Goal: Task Accomplishment & Management: Use online tool/utility

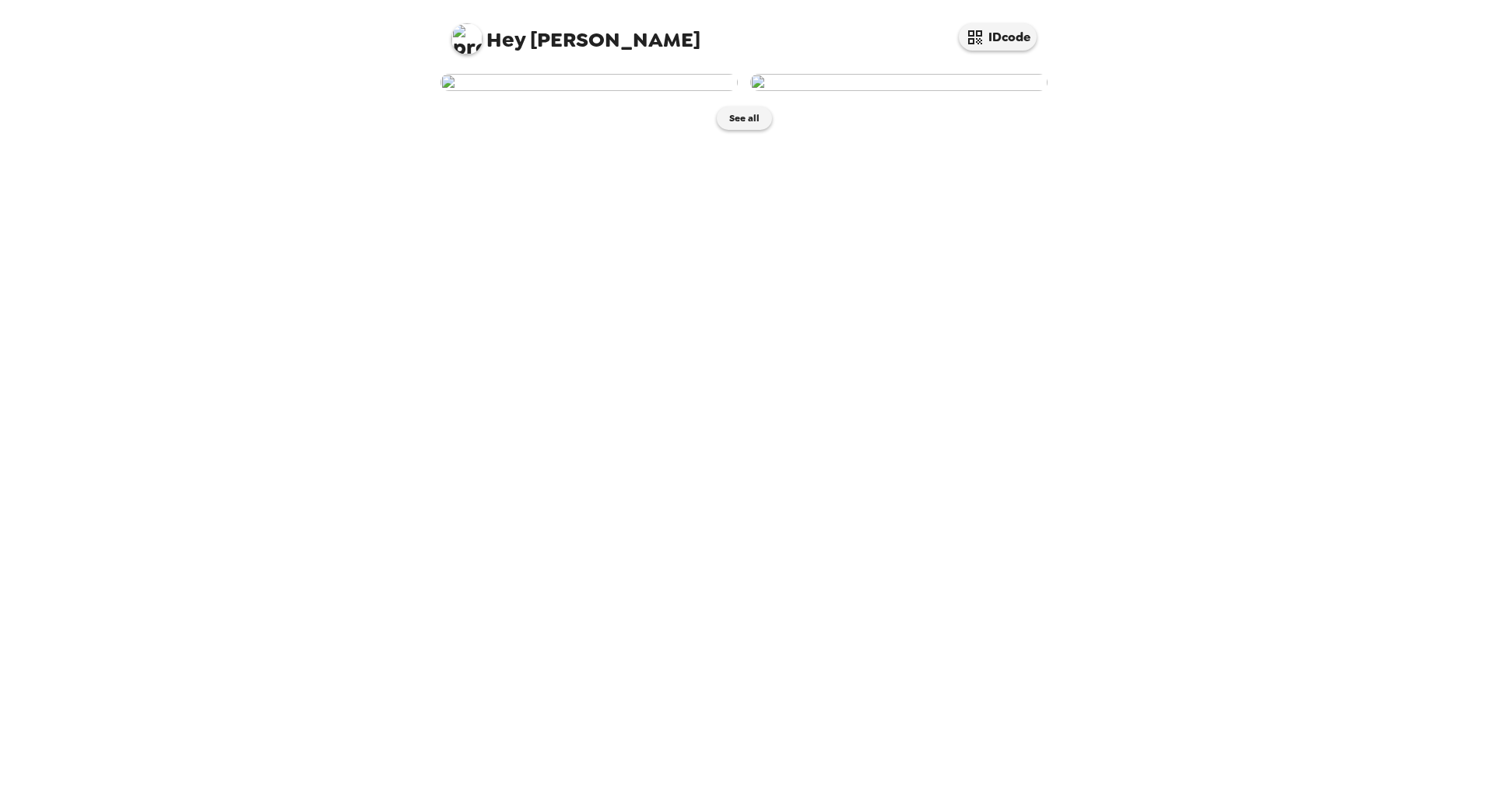
click at [642, 91] on img at bounding box center [589, 82] width 297 height 17
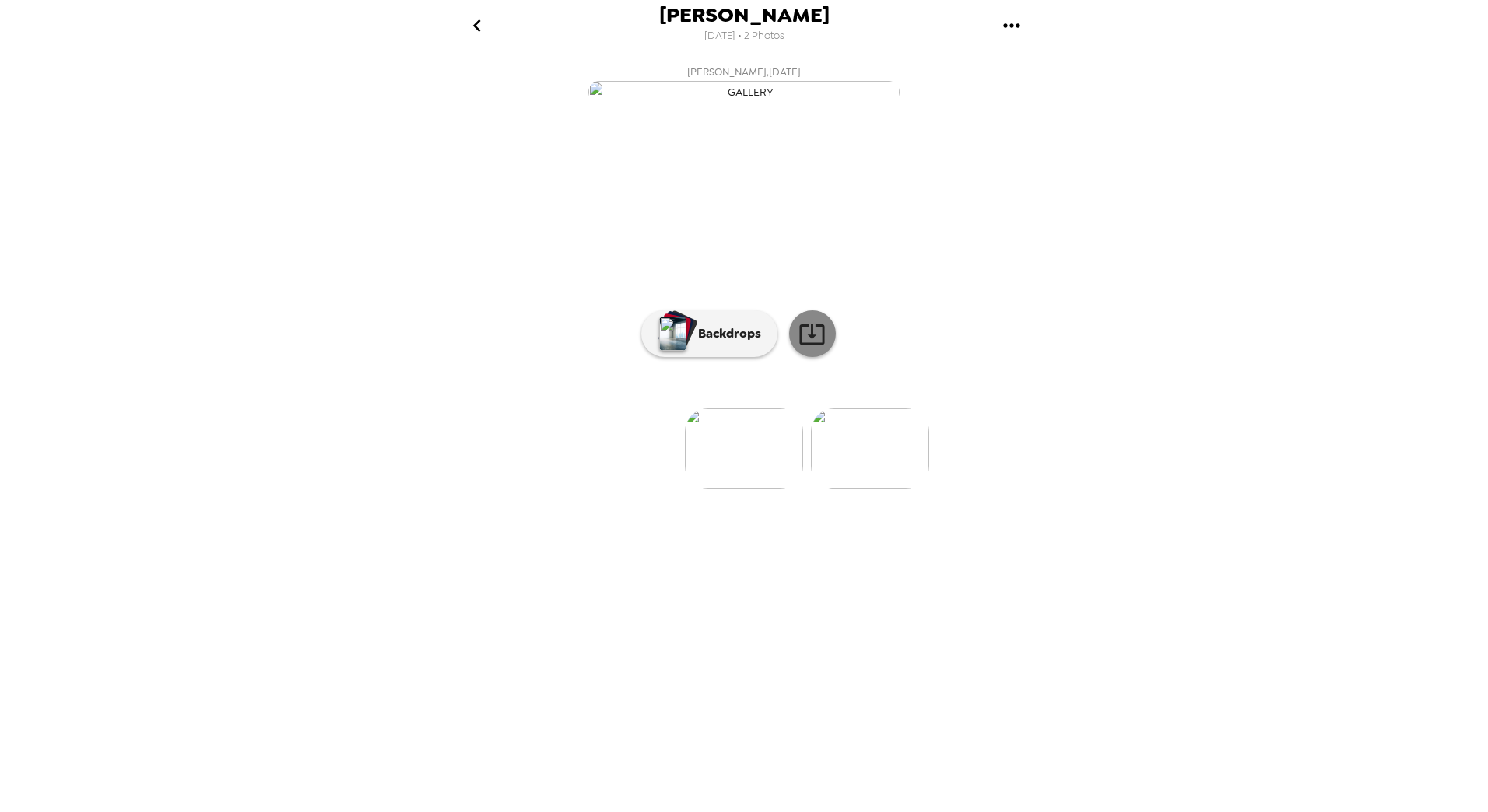
click at [813, 348] on icon at bounding box center [812, 334] width 28 height 28
click at [665, 351] on img "button" at bounding box center [673, 333] width 28 height 35
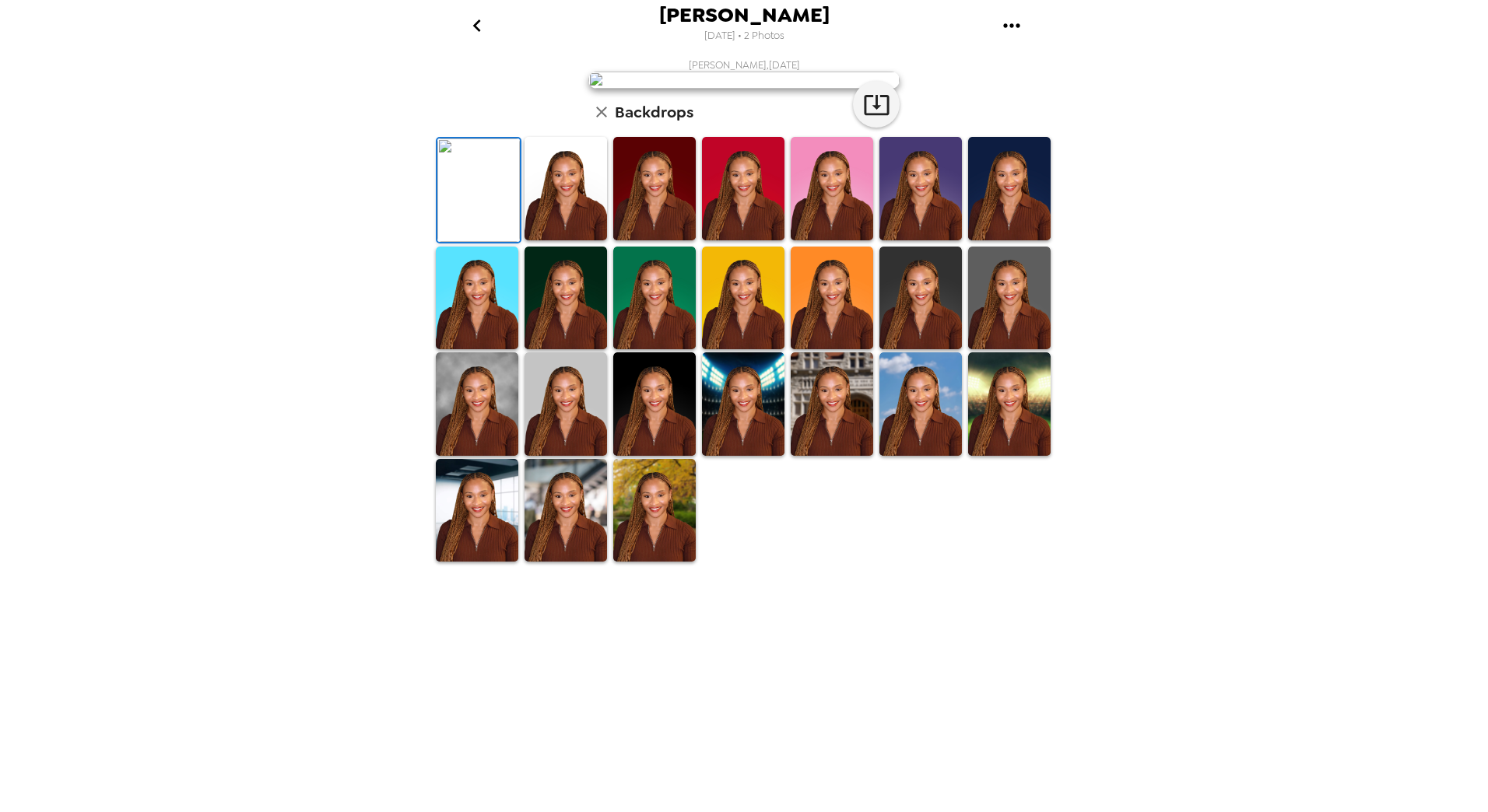
click at [690, 240] on img at bounding box center [654, 189] width 82 height 104
click at [722, 240] on img at bounding box center [742, 189] width 82 height 104
click at [672, 240] on img at bounding box center [654, 189] width 82 height 104
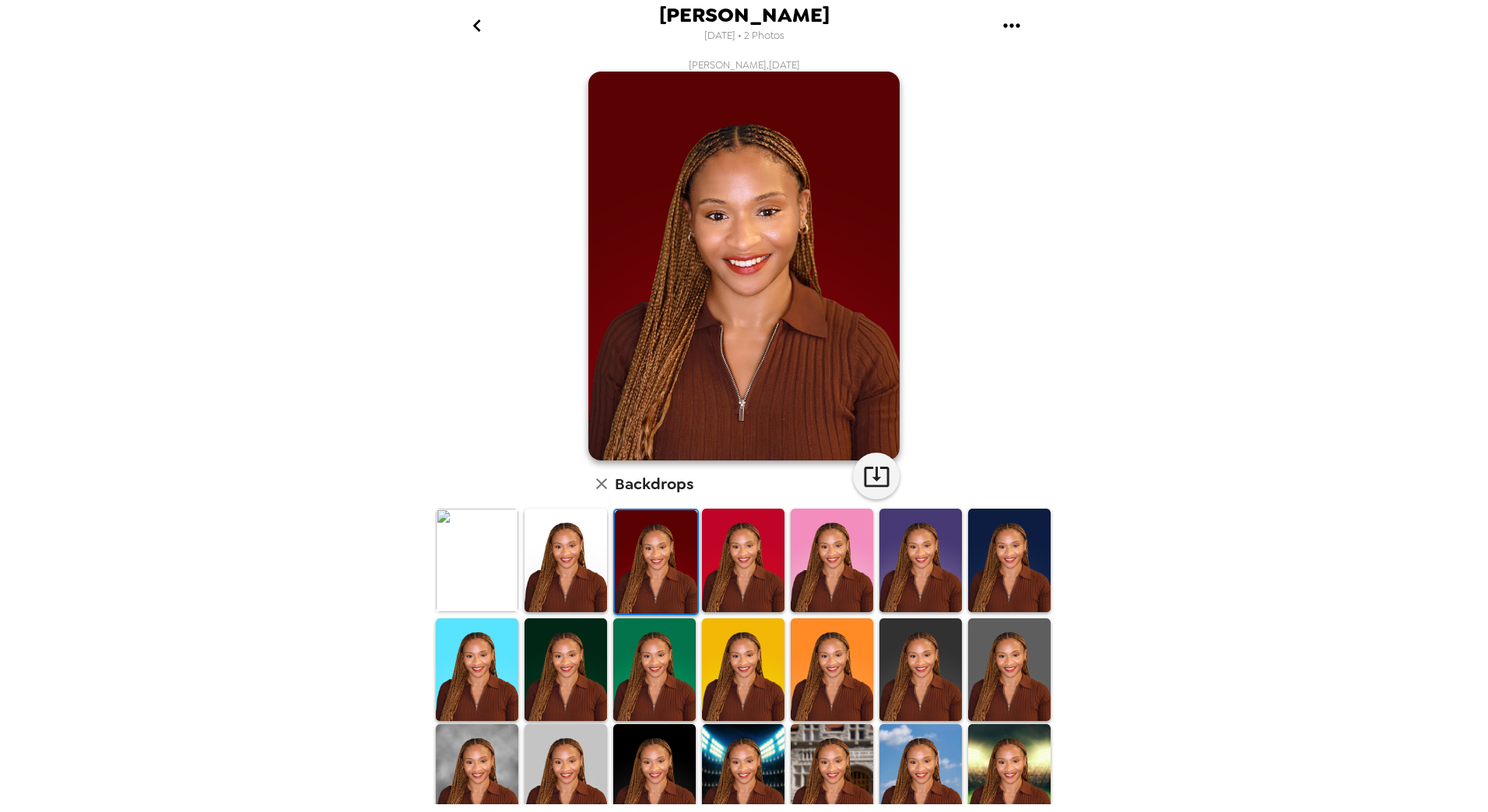
click at [729, 552] on img at bounding box center [742, 560] width 82 height 104
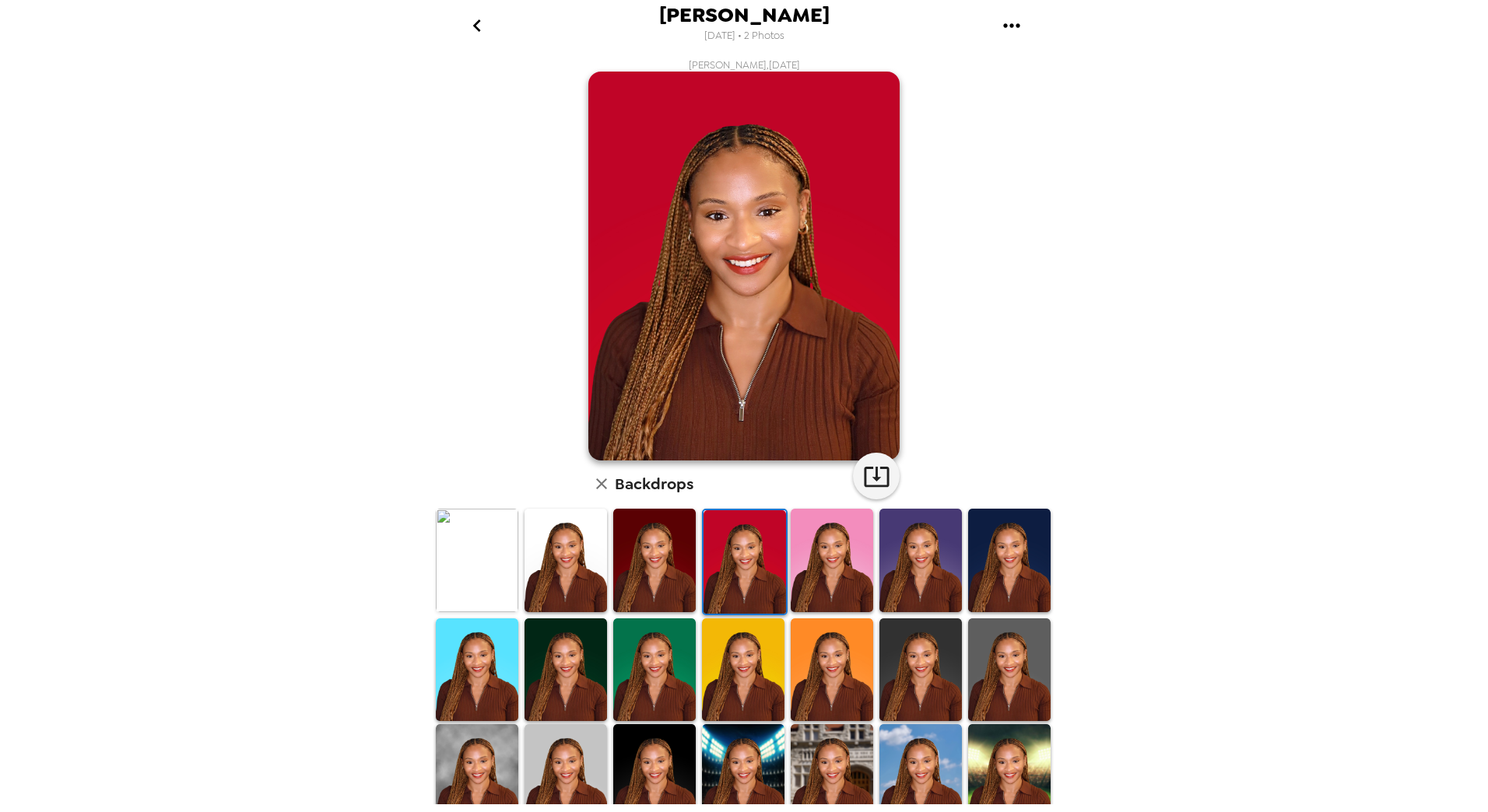
click at [833, 566] on img at bounding box center [831, 560] width 82 height 104
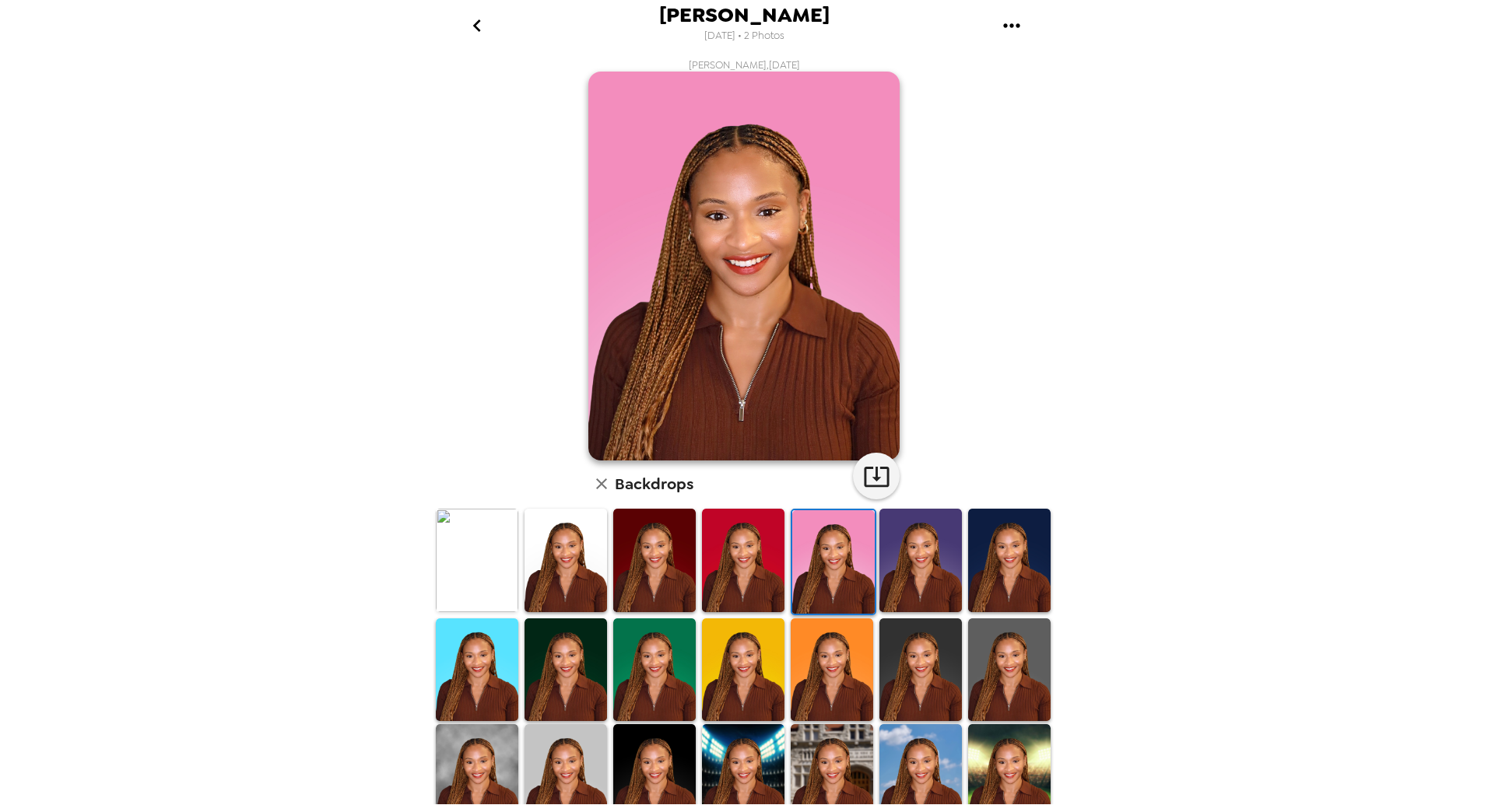
click at [900, 551] on img at bounding box center [920, 560] width 82 height 104
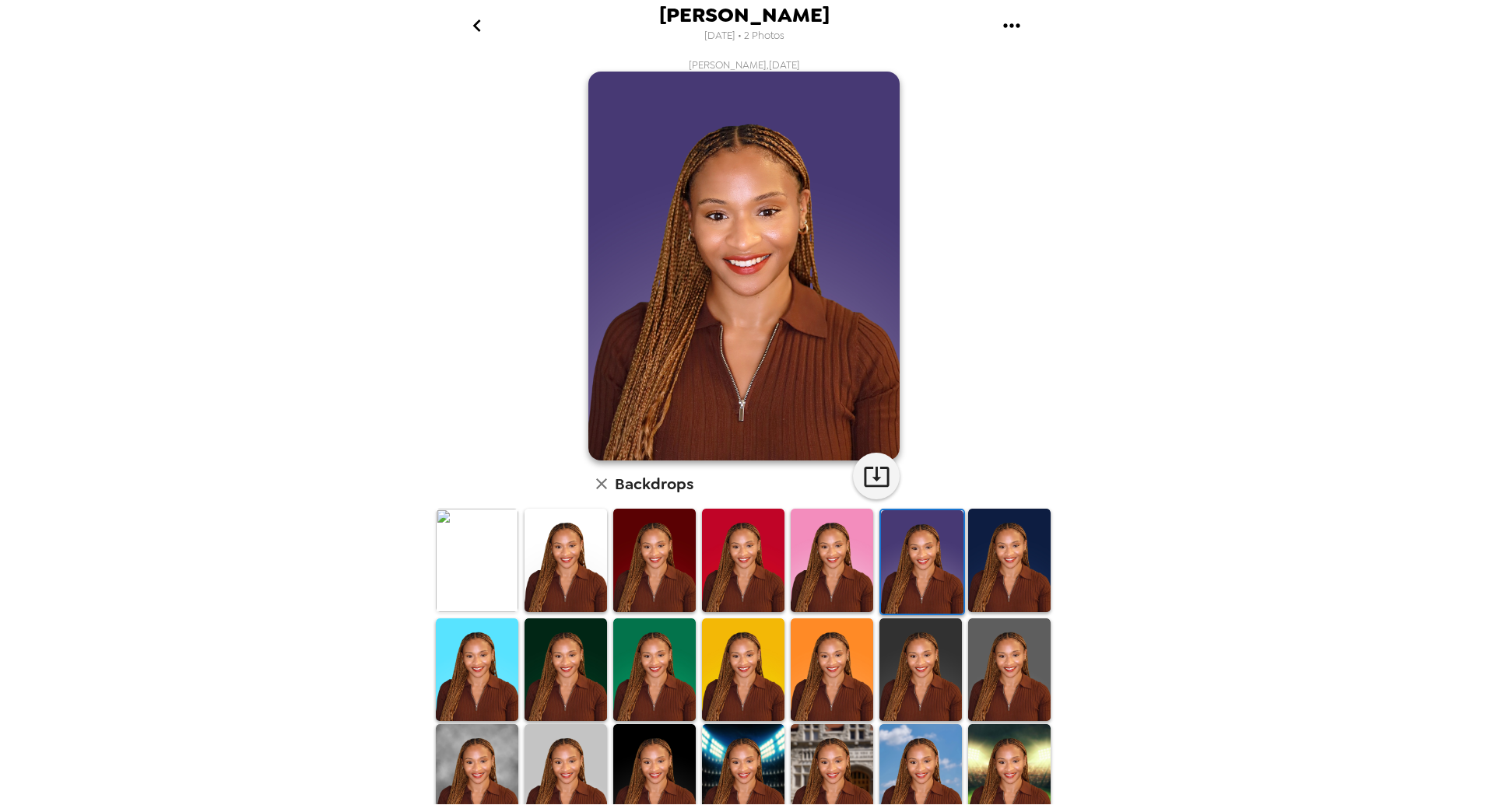
click at [1012, 575] on img at bounding box center [1009, 560] width 82 height 104
click at [1006, 665] on img at bounding box center [1009, 670] width 82 height 104
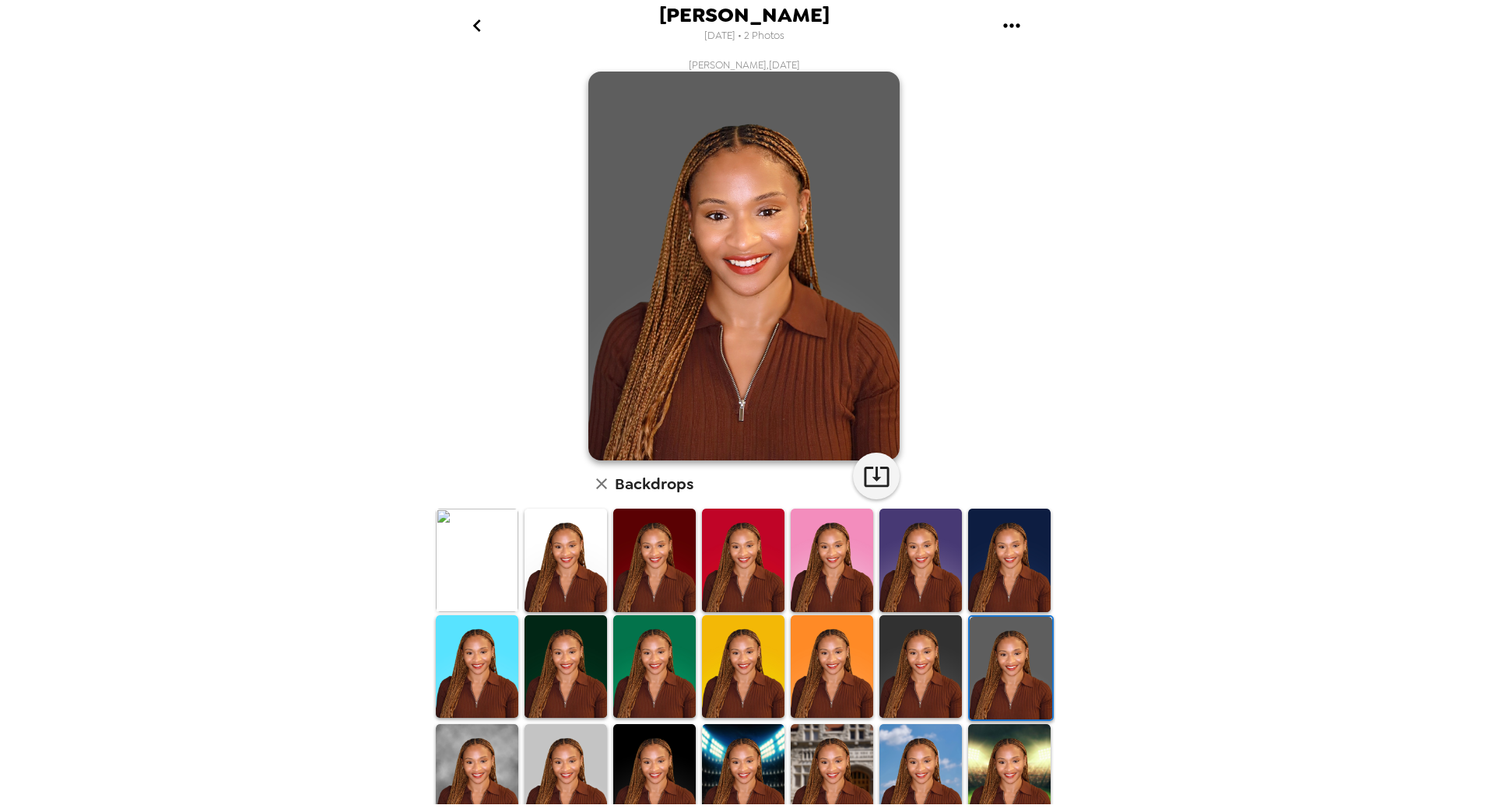
drag, startPoint x: 1056, startPoint y: 624, endPoint x: 1057, endPoint y: 642, distance: 18.0
click at [1057, 642] on div "Deveney Bridges 9/29/2025 • 2 Photos Deveney Bridges , 09-29-2025 Backdrops" at bounding box center [744, 406] width 1488 height 812
click at [792, 635] on img at bounding box center [831, 667] width 82 height 104
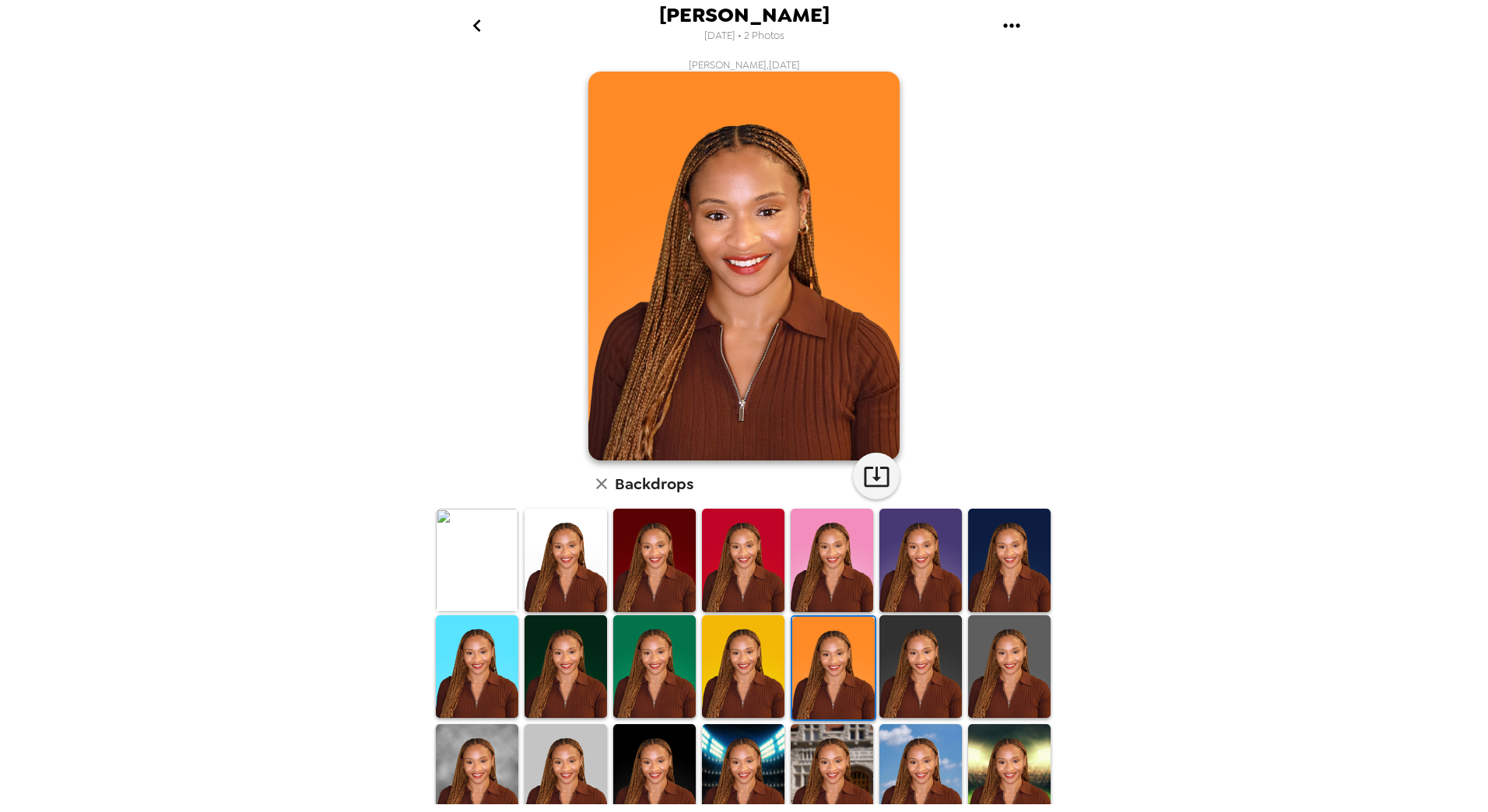
click at [767, 641] on img at bounding box center [742, 667] width 82 height 104
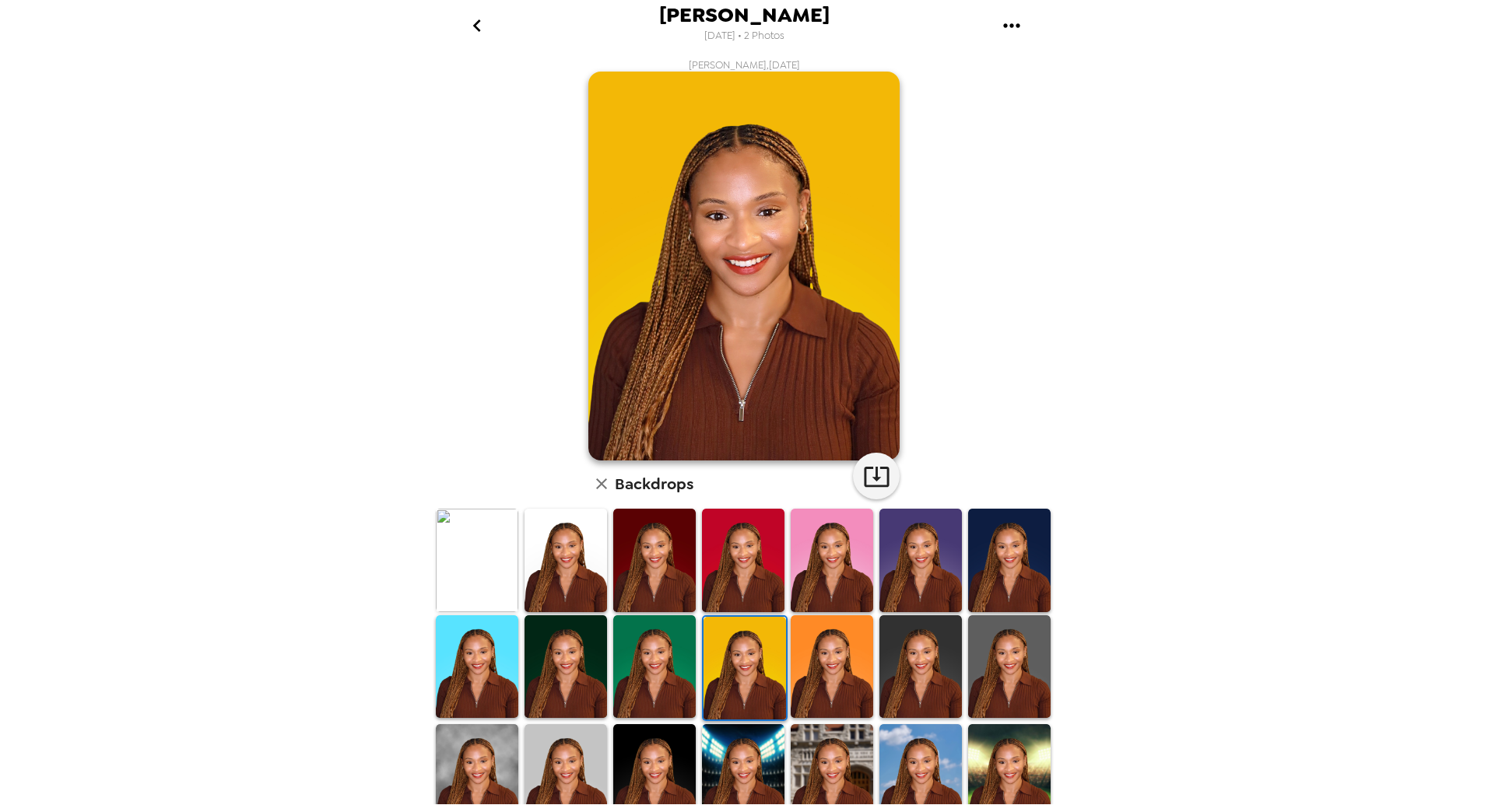
click at [620, 638] on img at bounding box center [654, 667] width 82 height 104
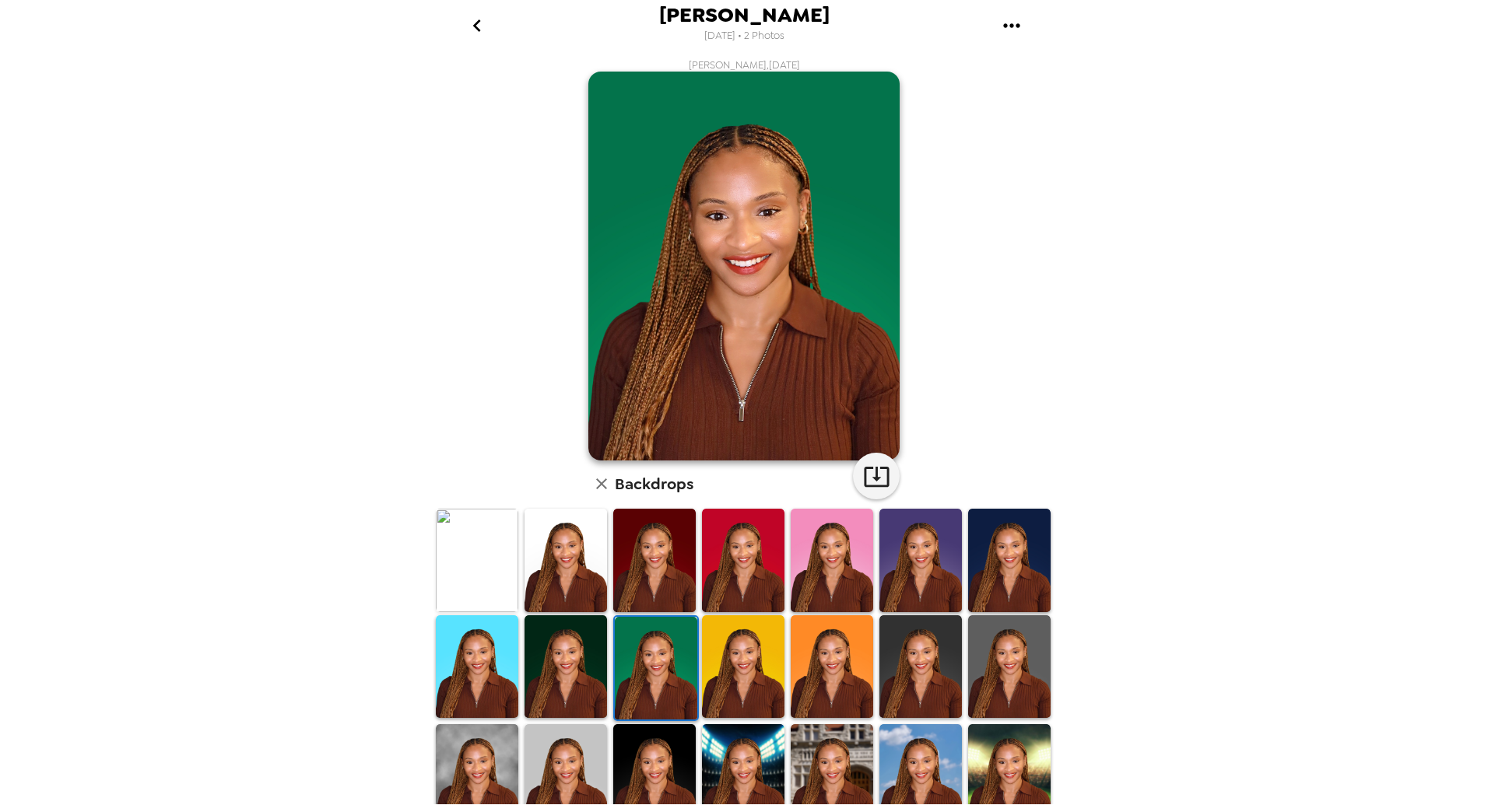
click at [588, 645] on img at bounding box center [565, 667] width 82 height 104
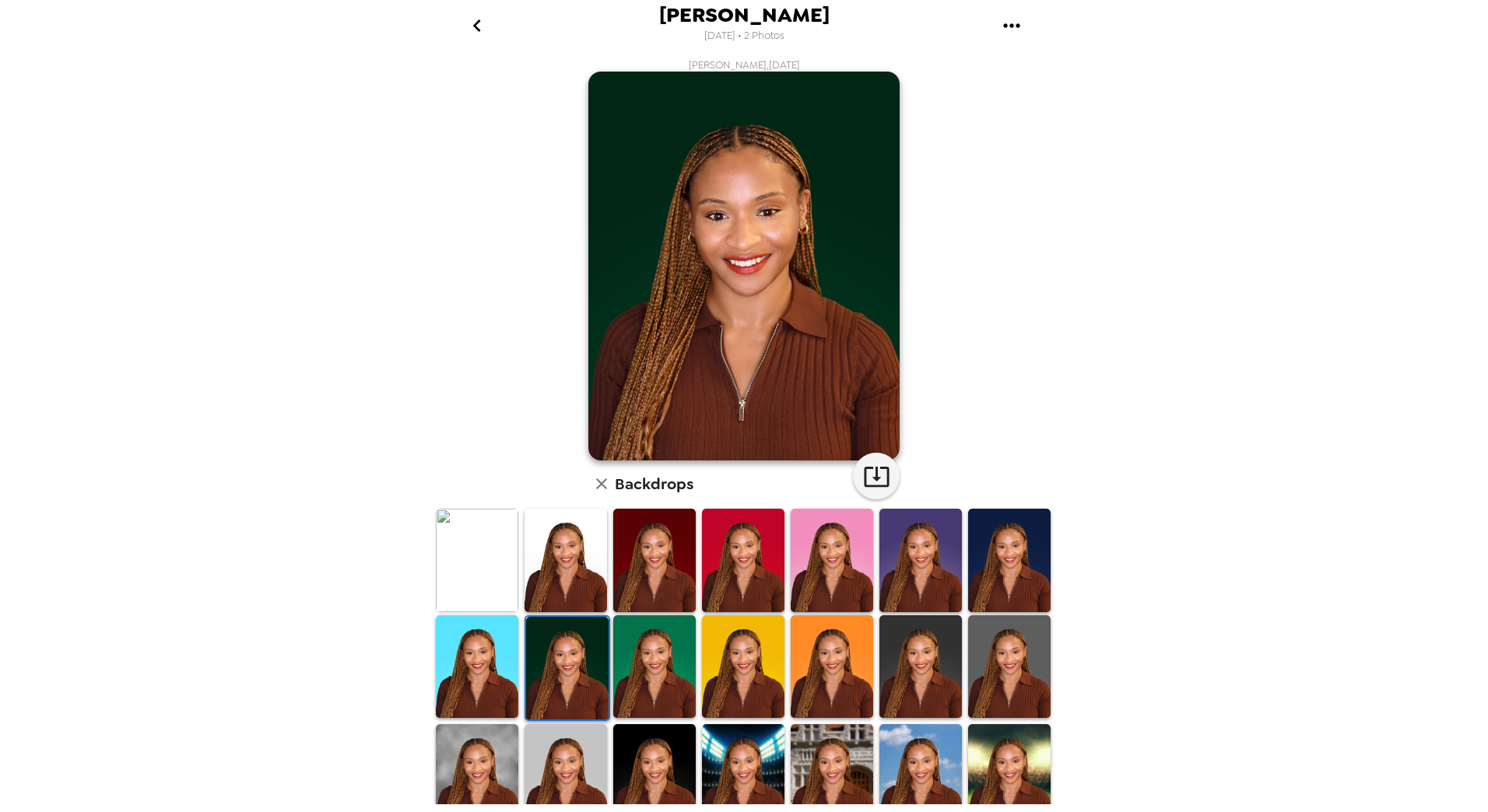
click at [464, 640] on img at bounding box center [476, 667] width 82 height 104
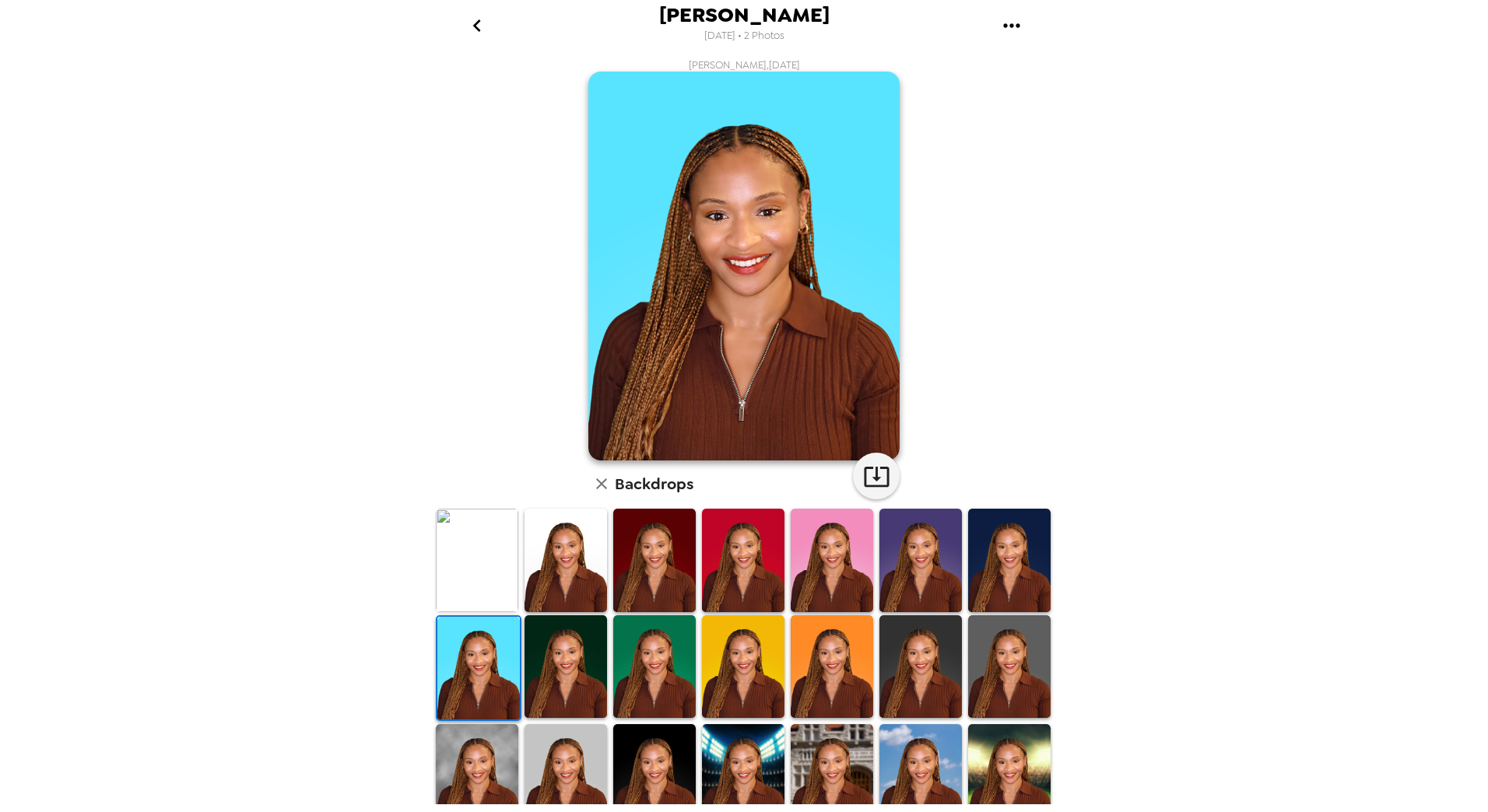
click at [564, 578] on img at bounding box center [565, 560] width 82 height 104
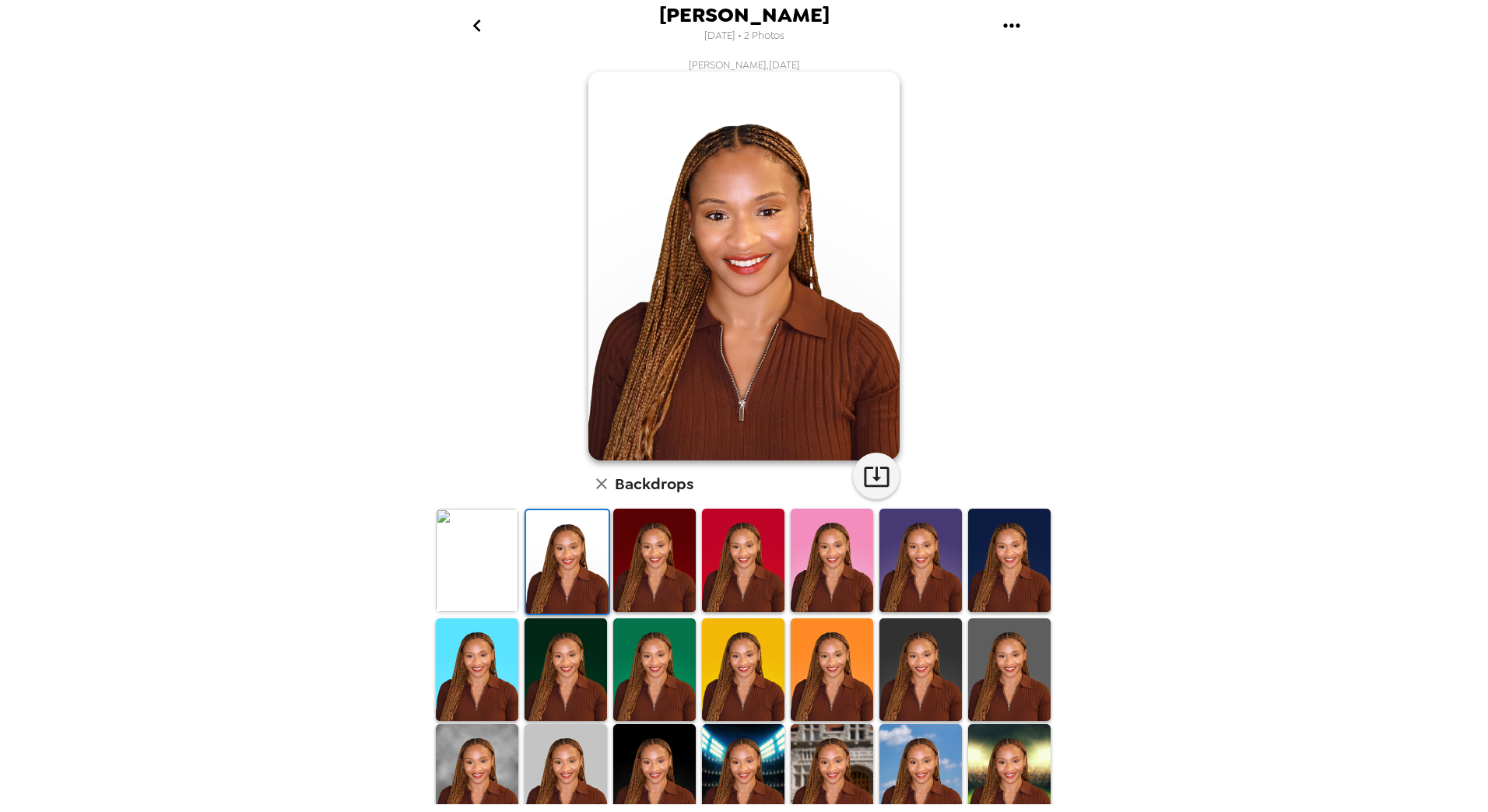
click at [653, 575] on img at bounding box center [654, 560] width 82 height 104
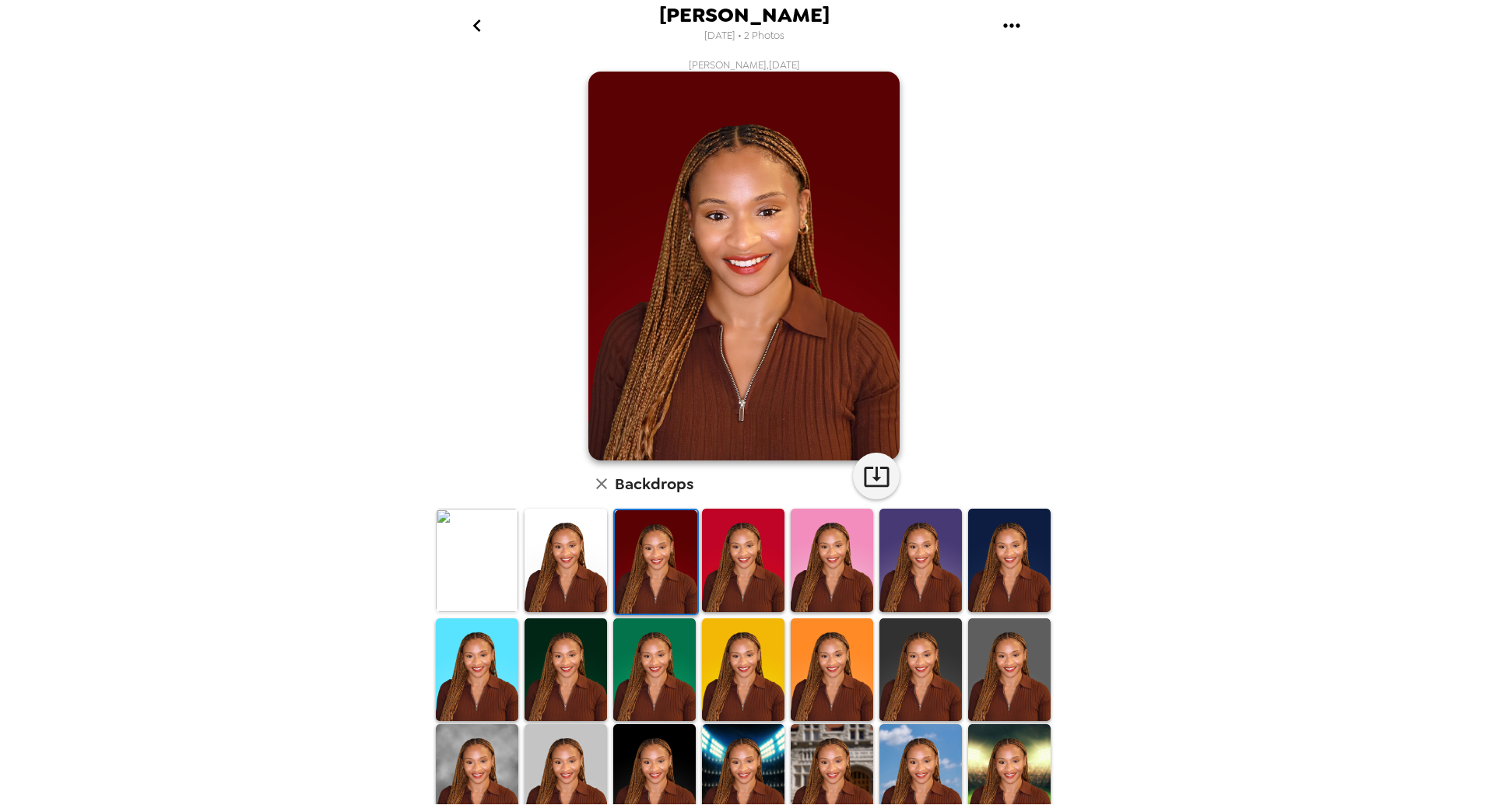
drag, startPoint x: 597, startPoint y: 751, endPoint x: 507, endPoint y: 755, distance: 90.1
click at [598, 751] on img at bounding box center [565, 775] width 82 height 104
click at [500, 760] on img at bounding box center [476, 775] width 82 height 104
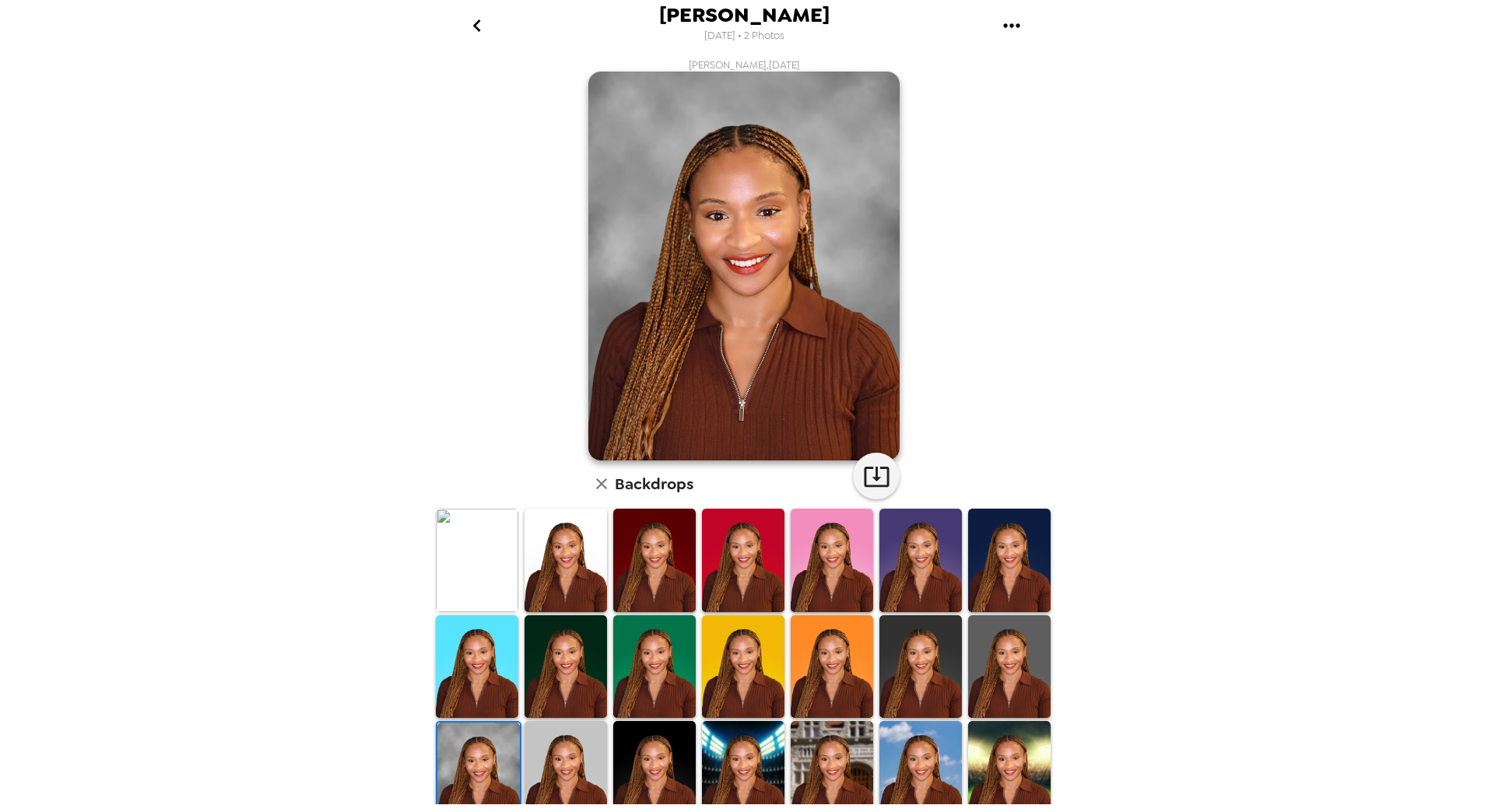
click at [515, 741] on img at bounding box center [478, 774] width 82 height 104
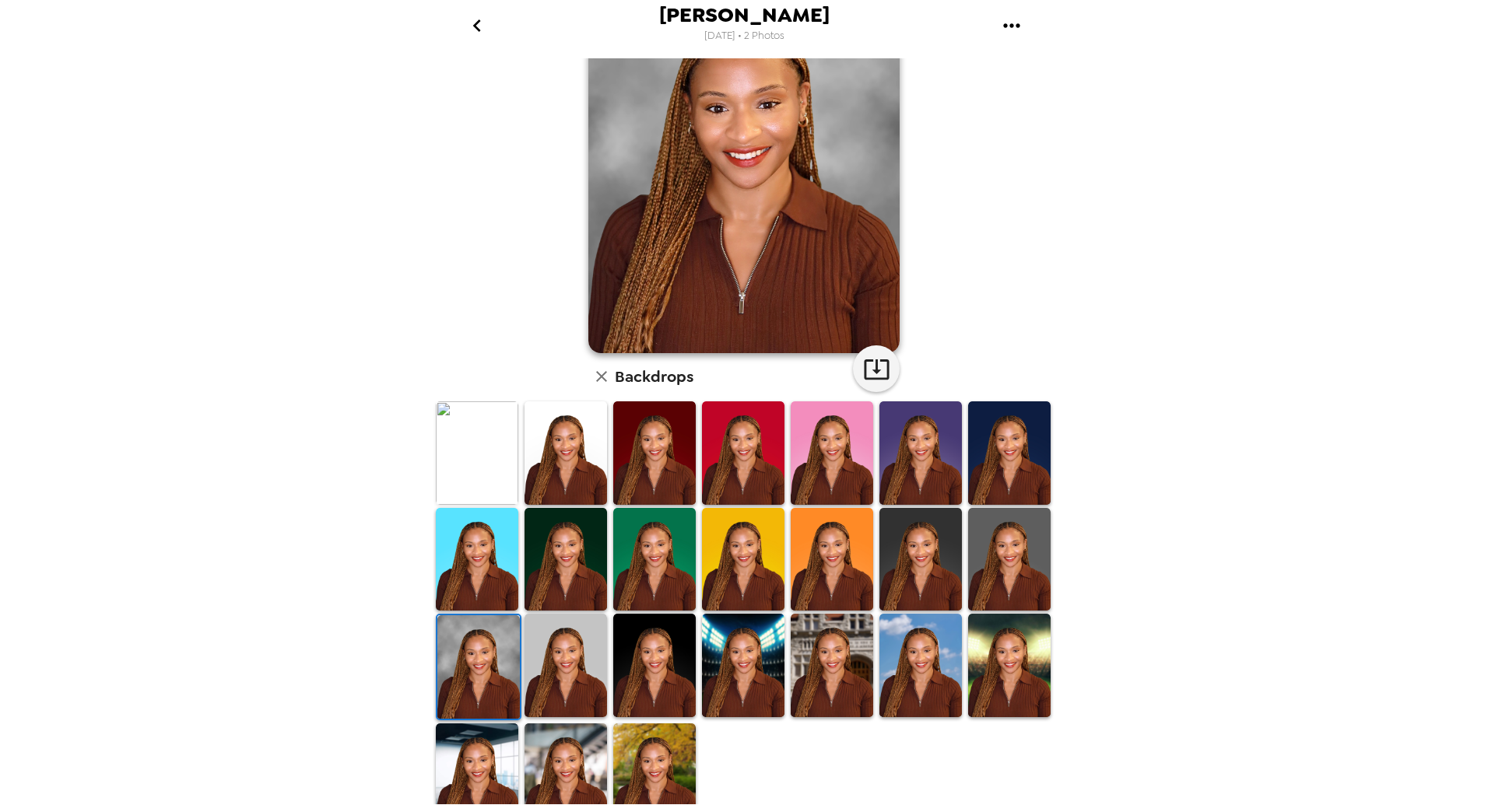
scroll to position [122, 0]
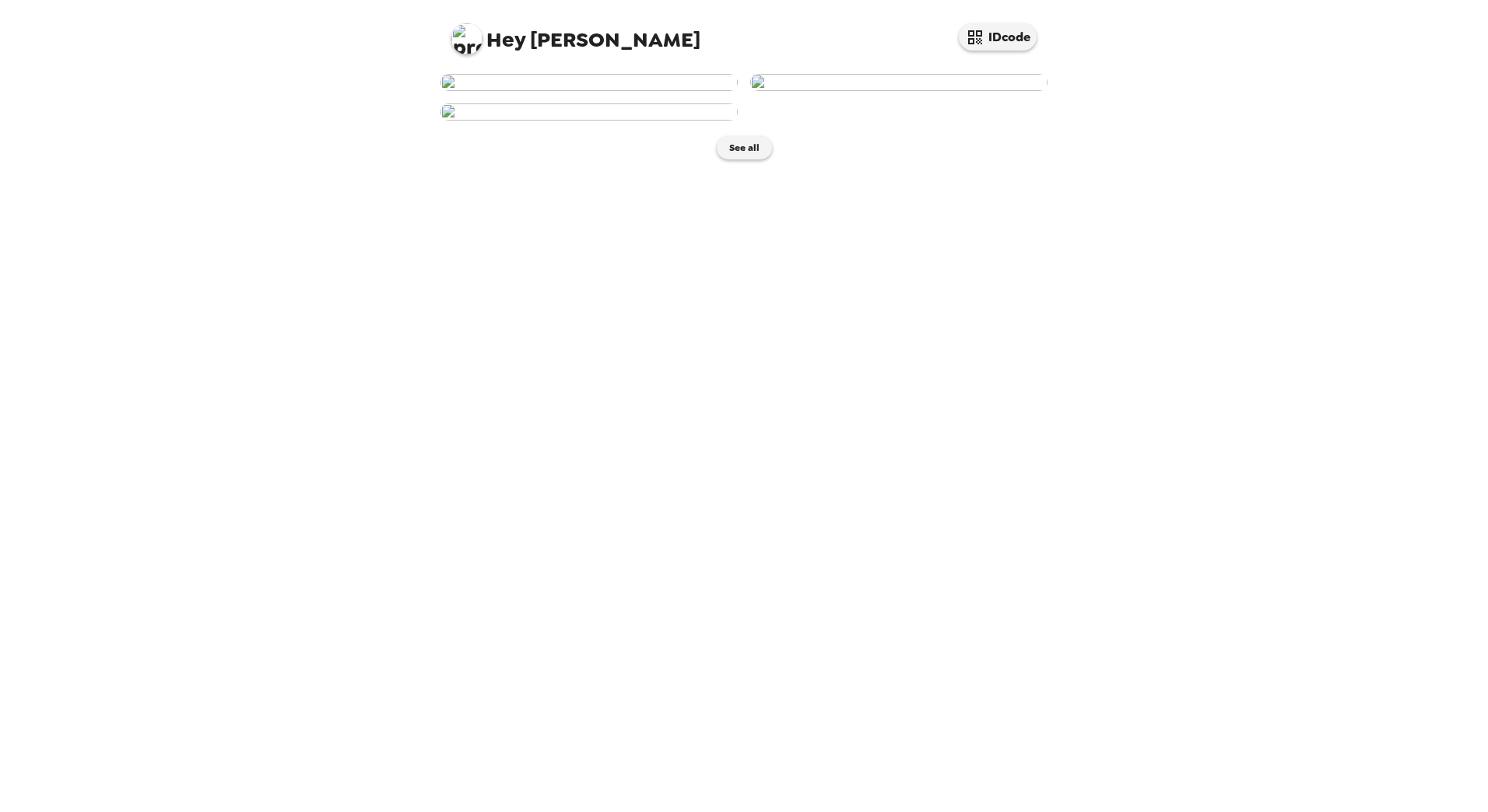
click at [603, 91] on img at bounding box center [589, 82] width 297 height 17
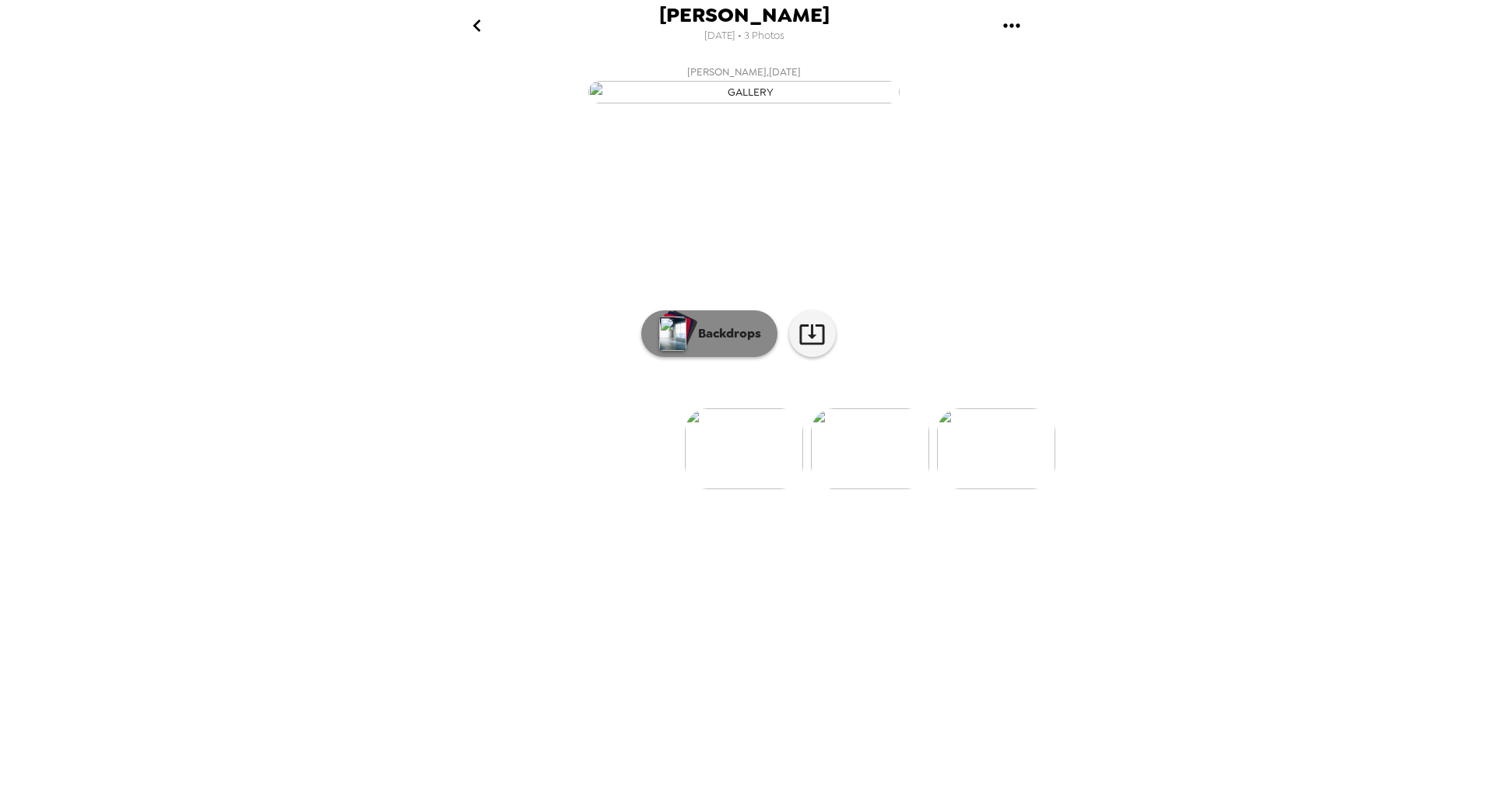
click at [735, 357] on button "Backdrops" at bounding box center [709, 333] width 136 height 46
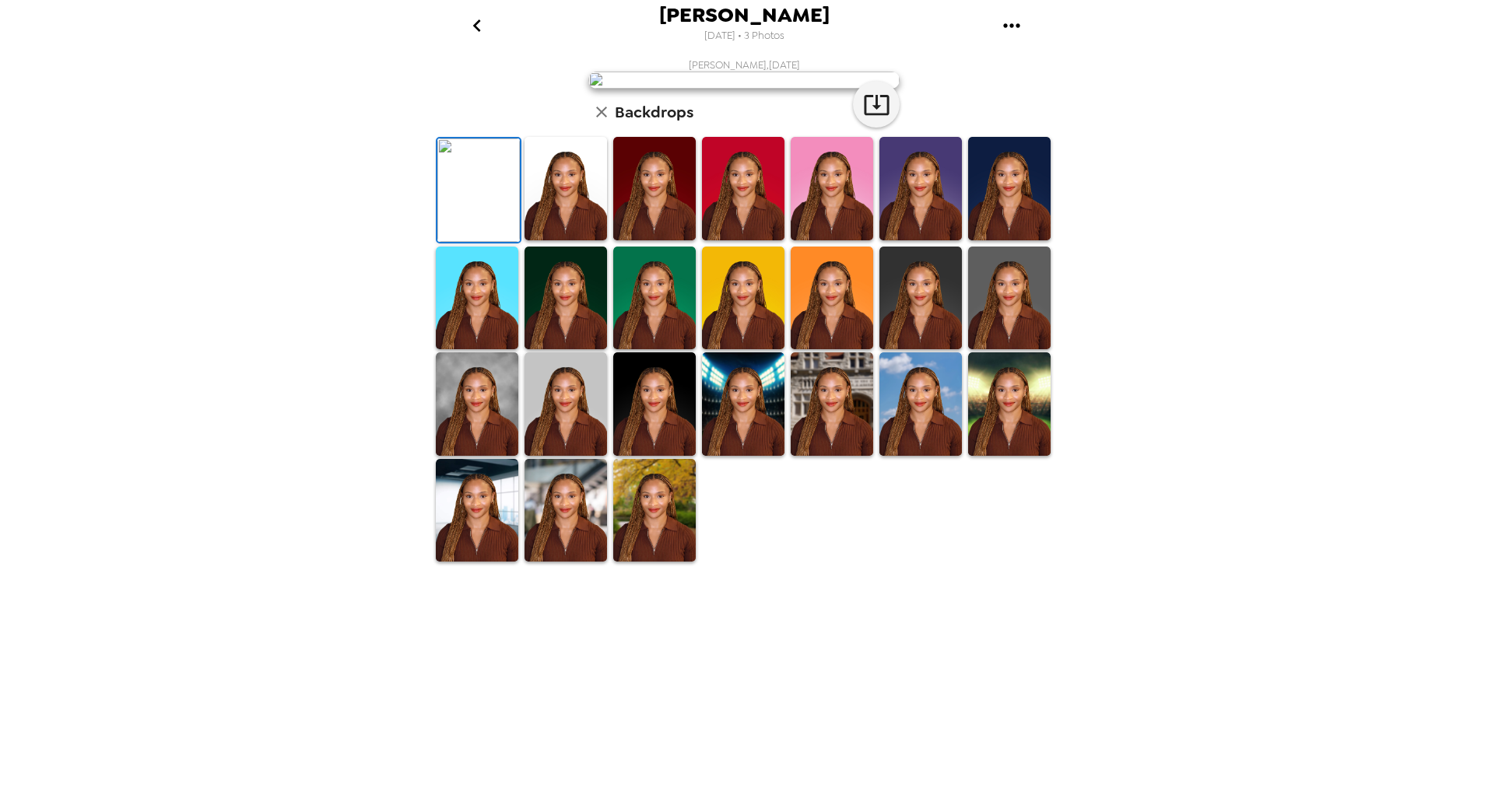
click at [671, 240] on img at bounding box center [654, 189] width 82 height 104
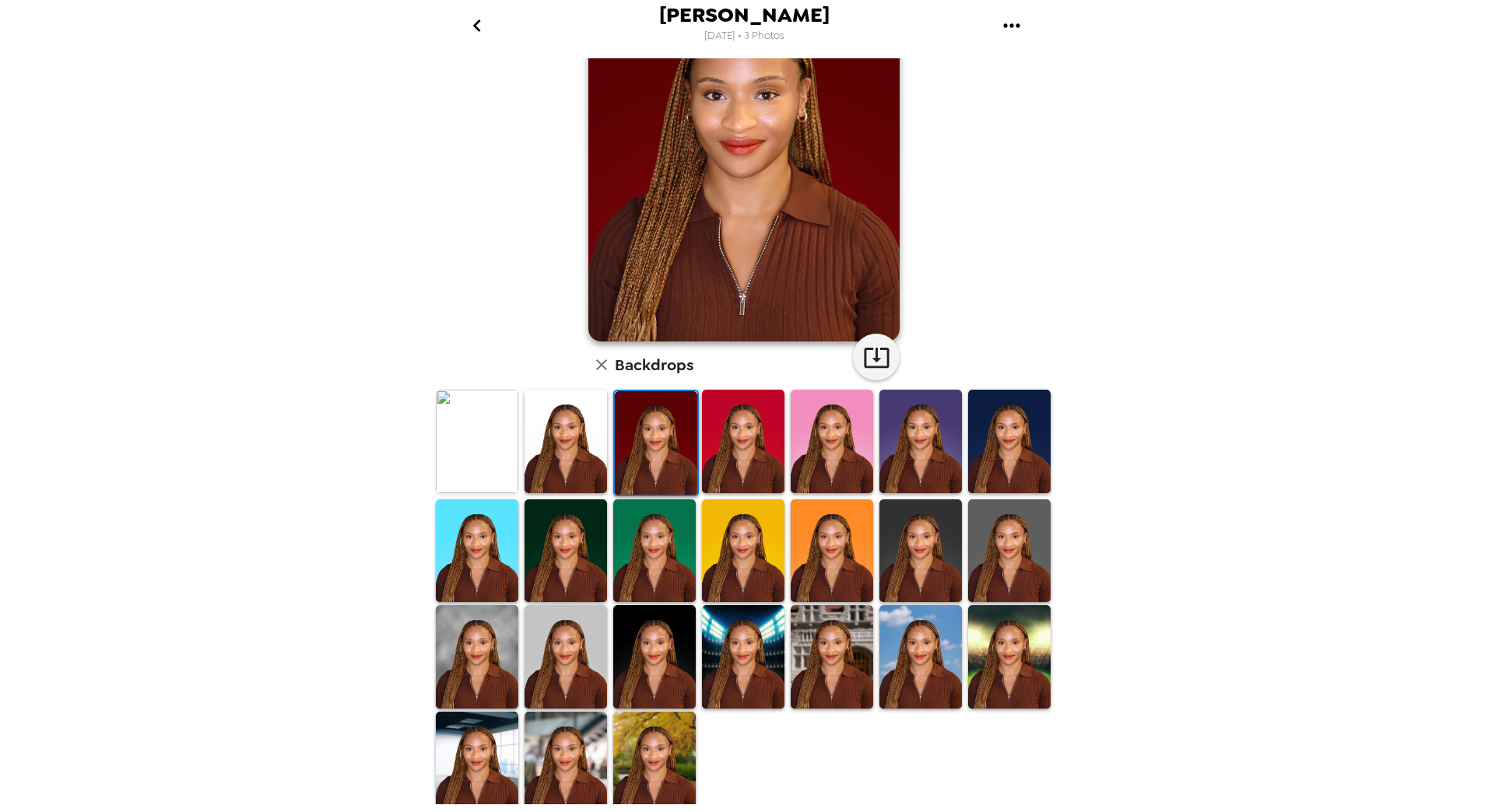
scroll to position [122, 0]
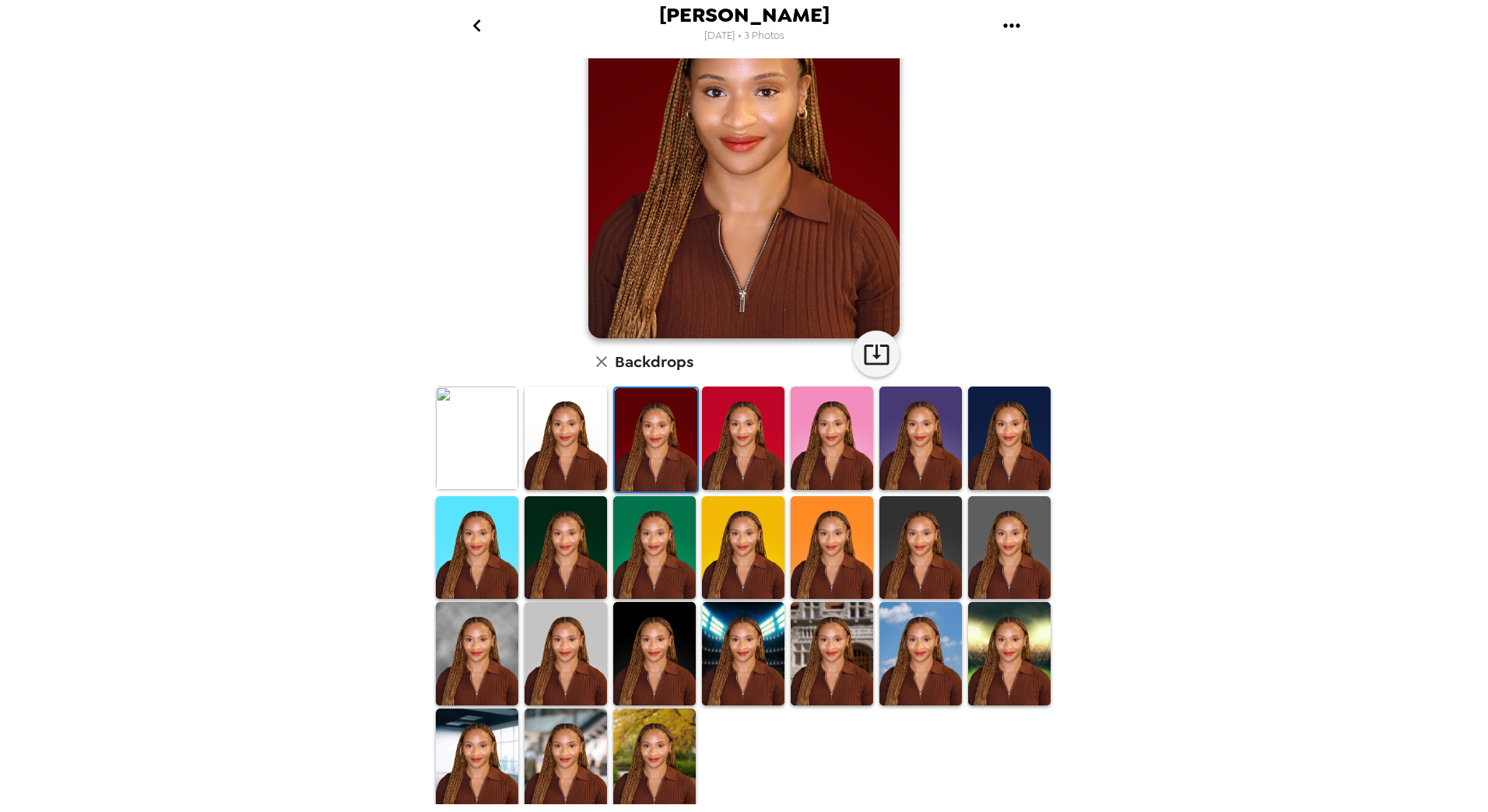
click at [618, 654] on img at bounding box center [654, 653] width 82 height 104
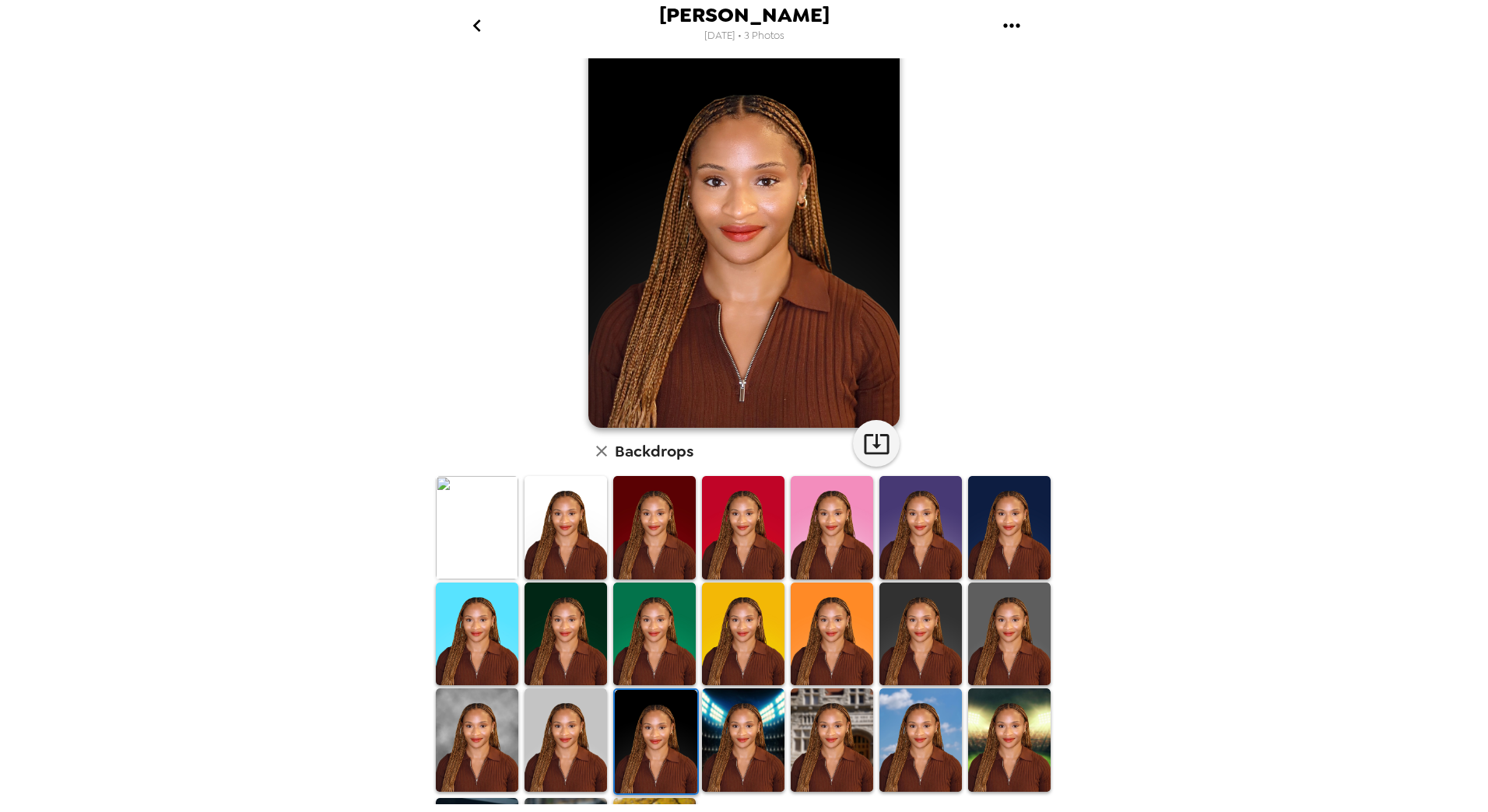
scroll to position [0, 0]
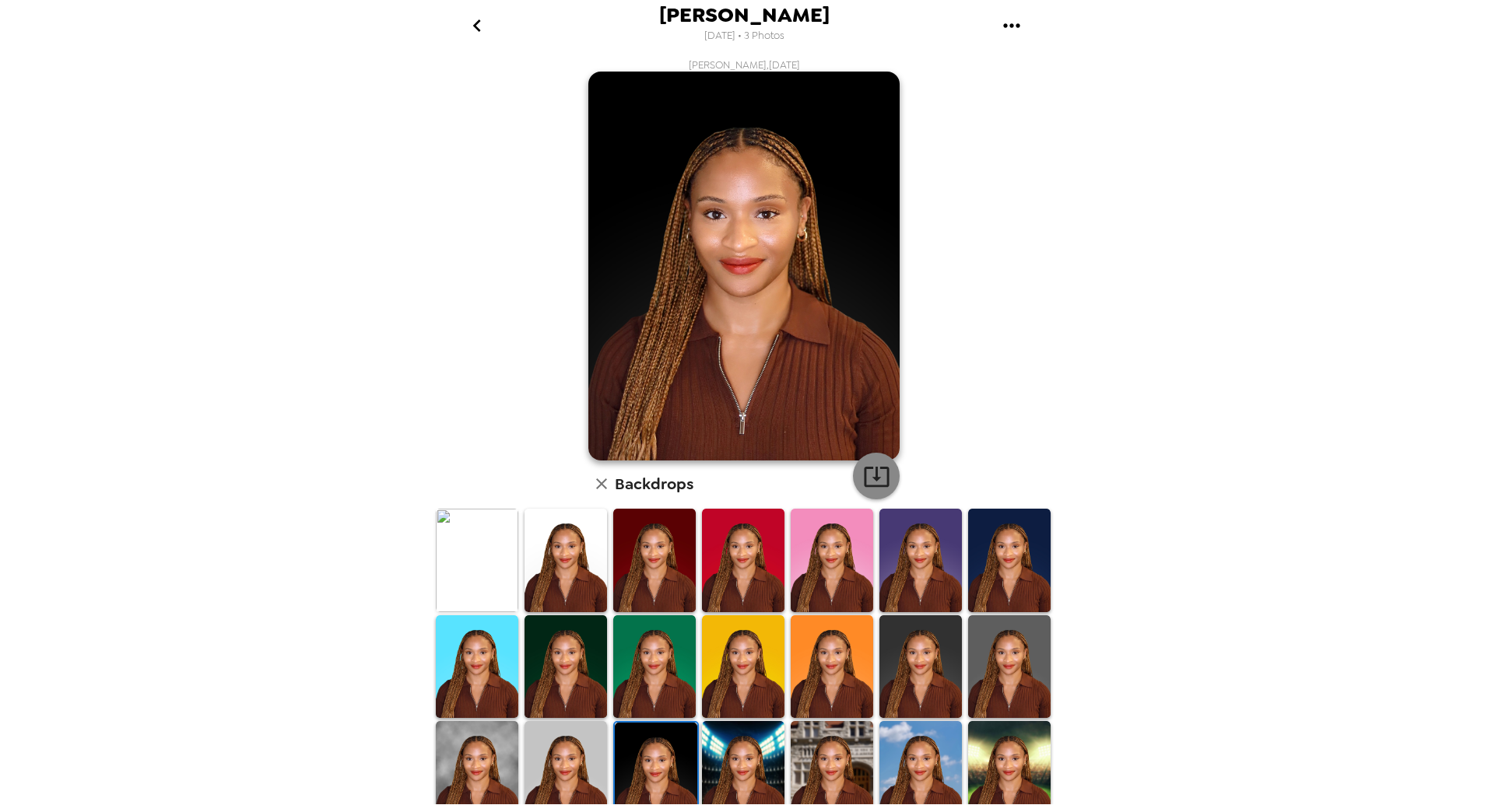
click at [874, 479] on icon "button" at bounding box center [876, 477] width 28 height 28
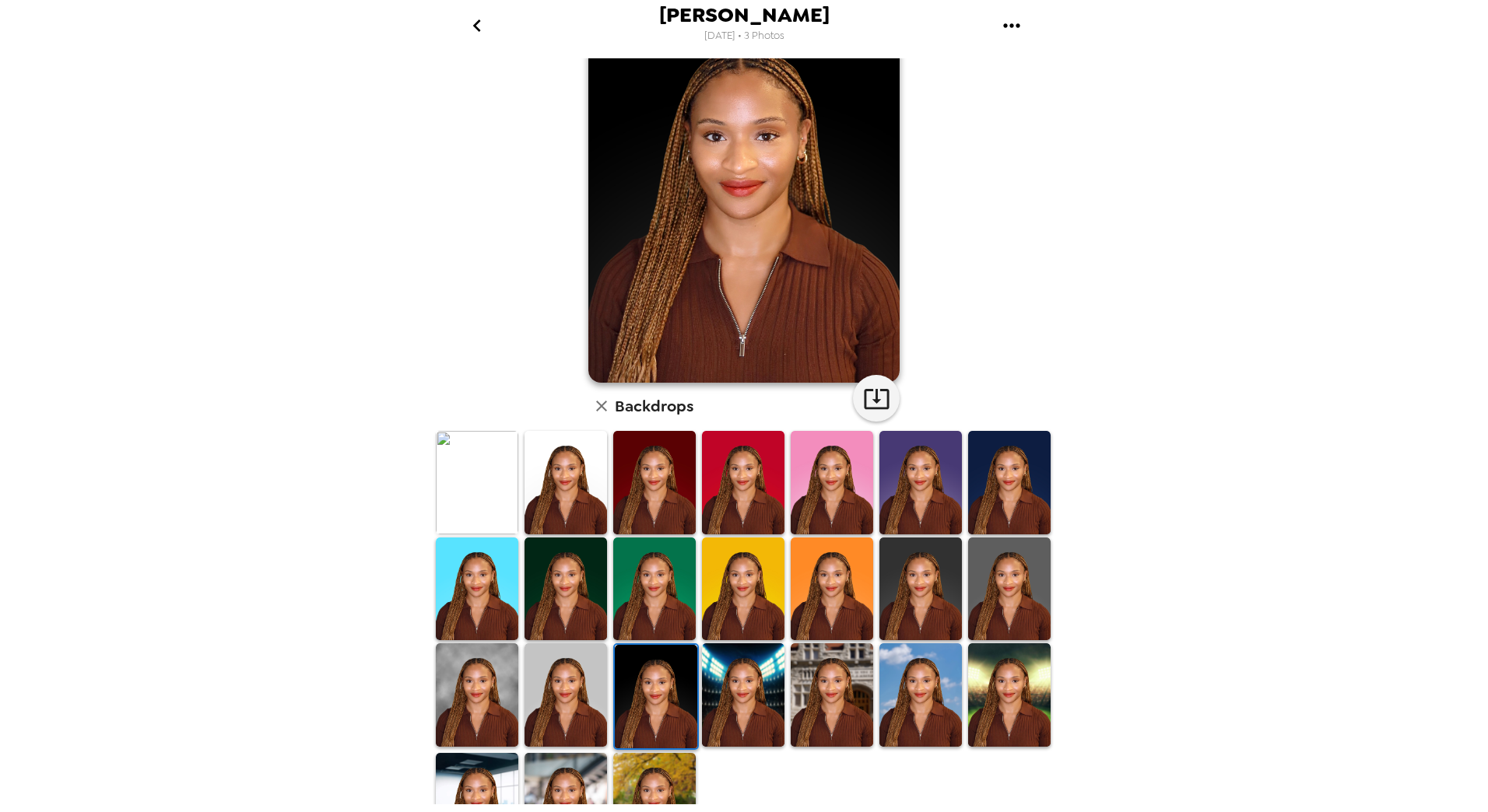
scroll to position [122, 0]
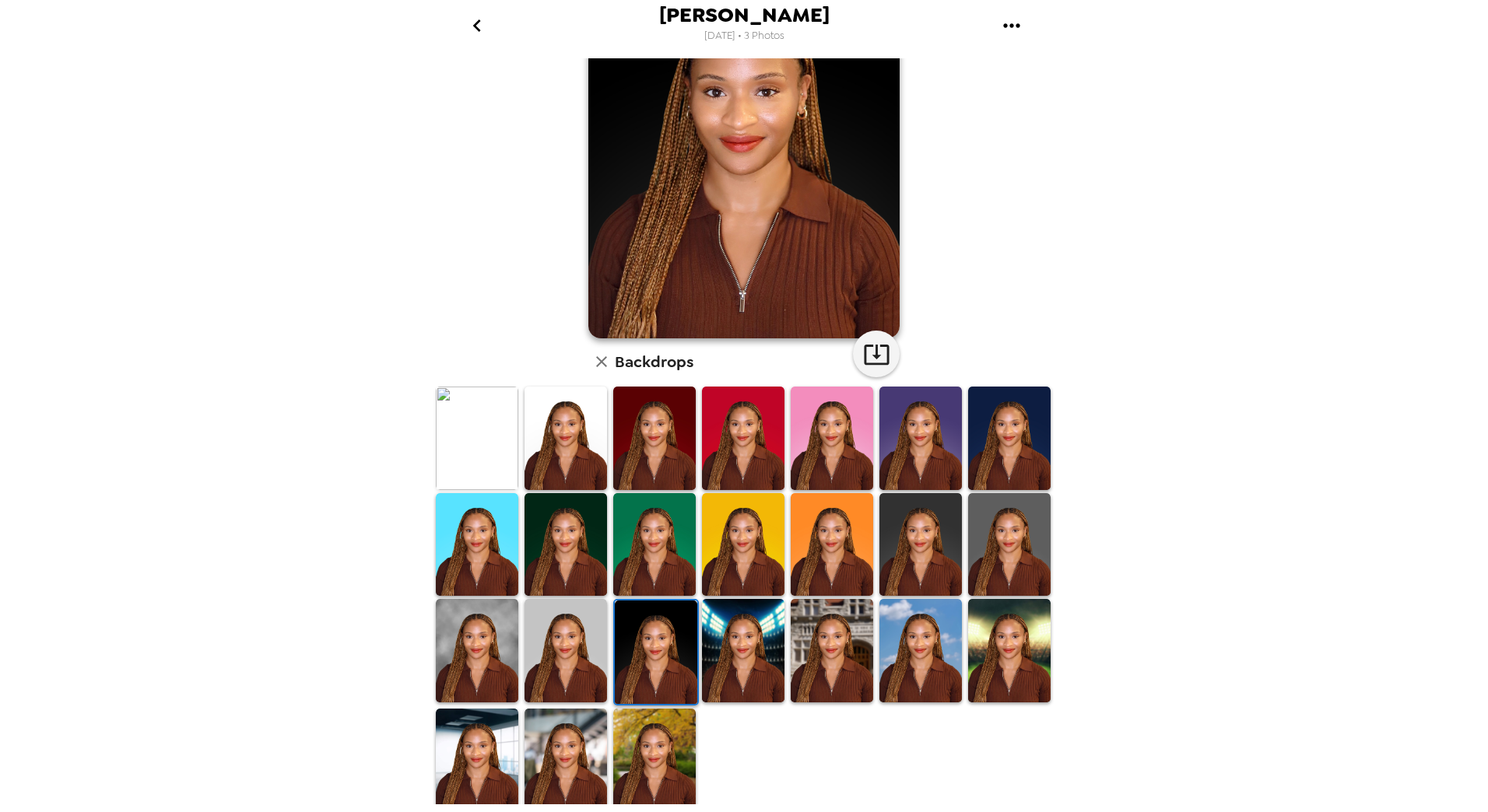
click at [673, 717] on img at bounding box center [654, 760] width 82 height 104
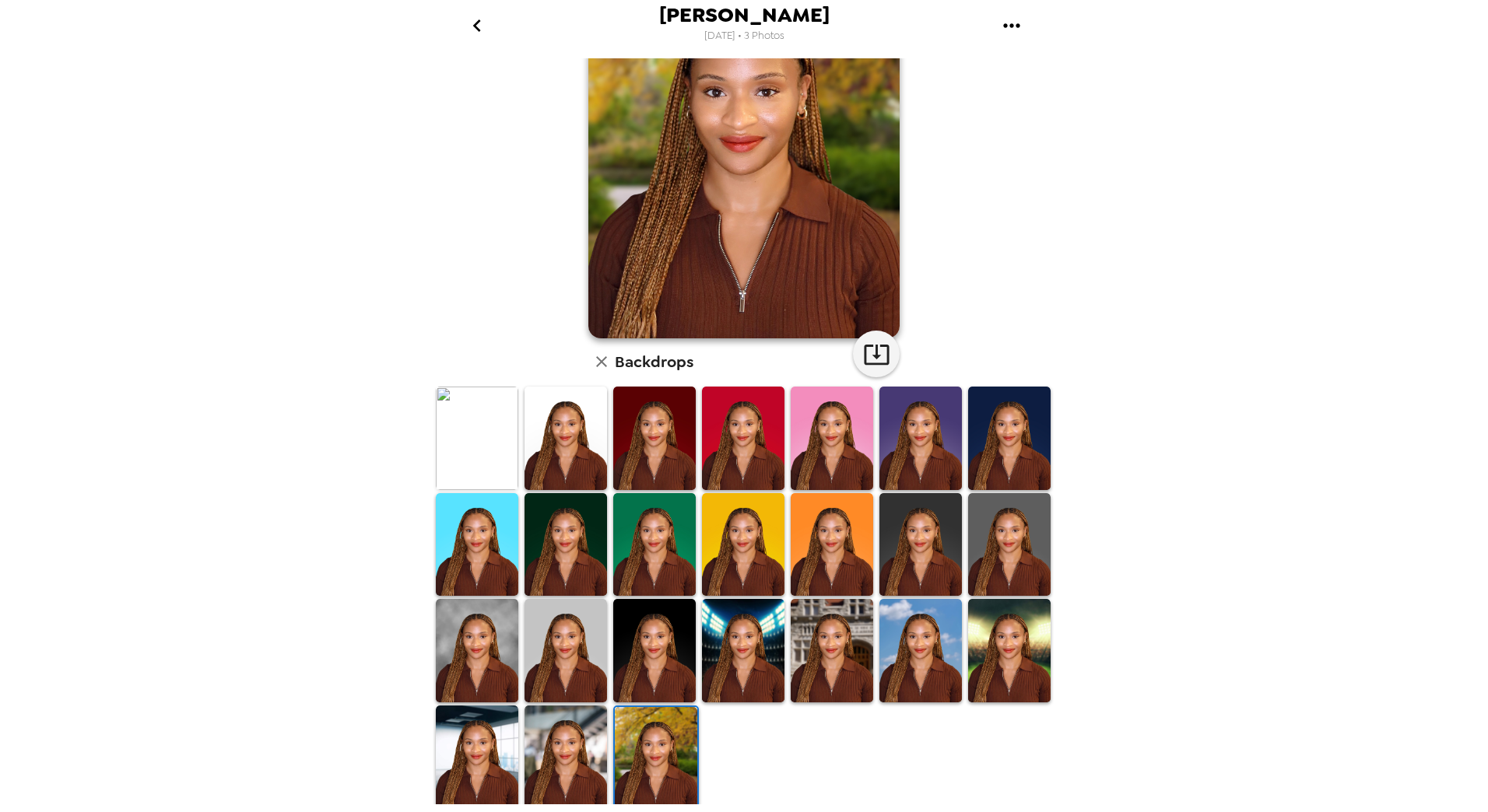
scroll to position [41, 0]
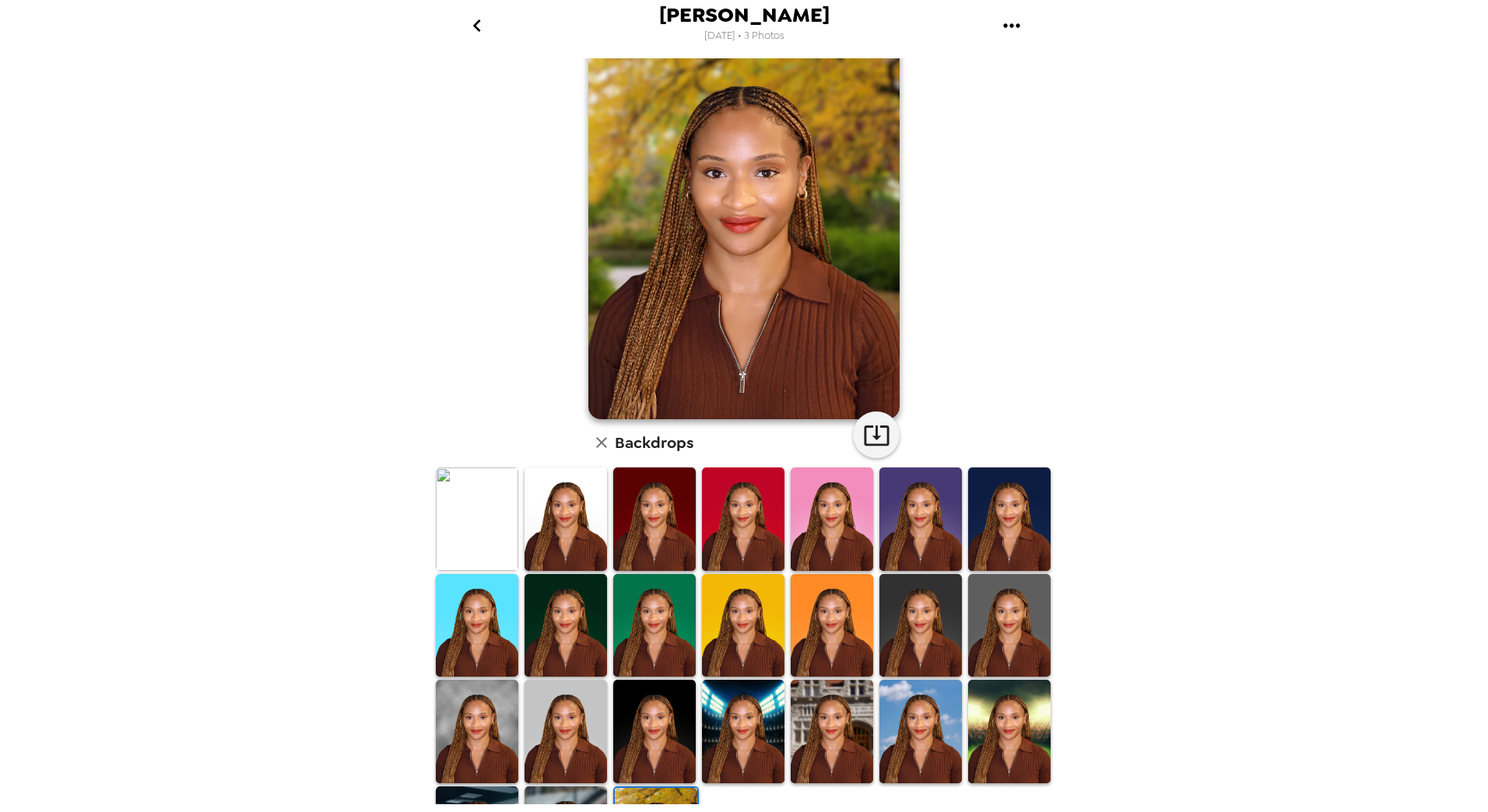
click at [547, 632] on img at bounding box center [565, 625] width 82 height 104
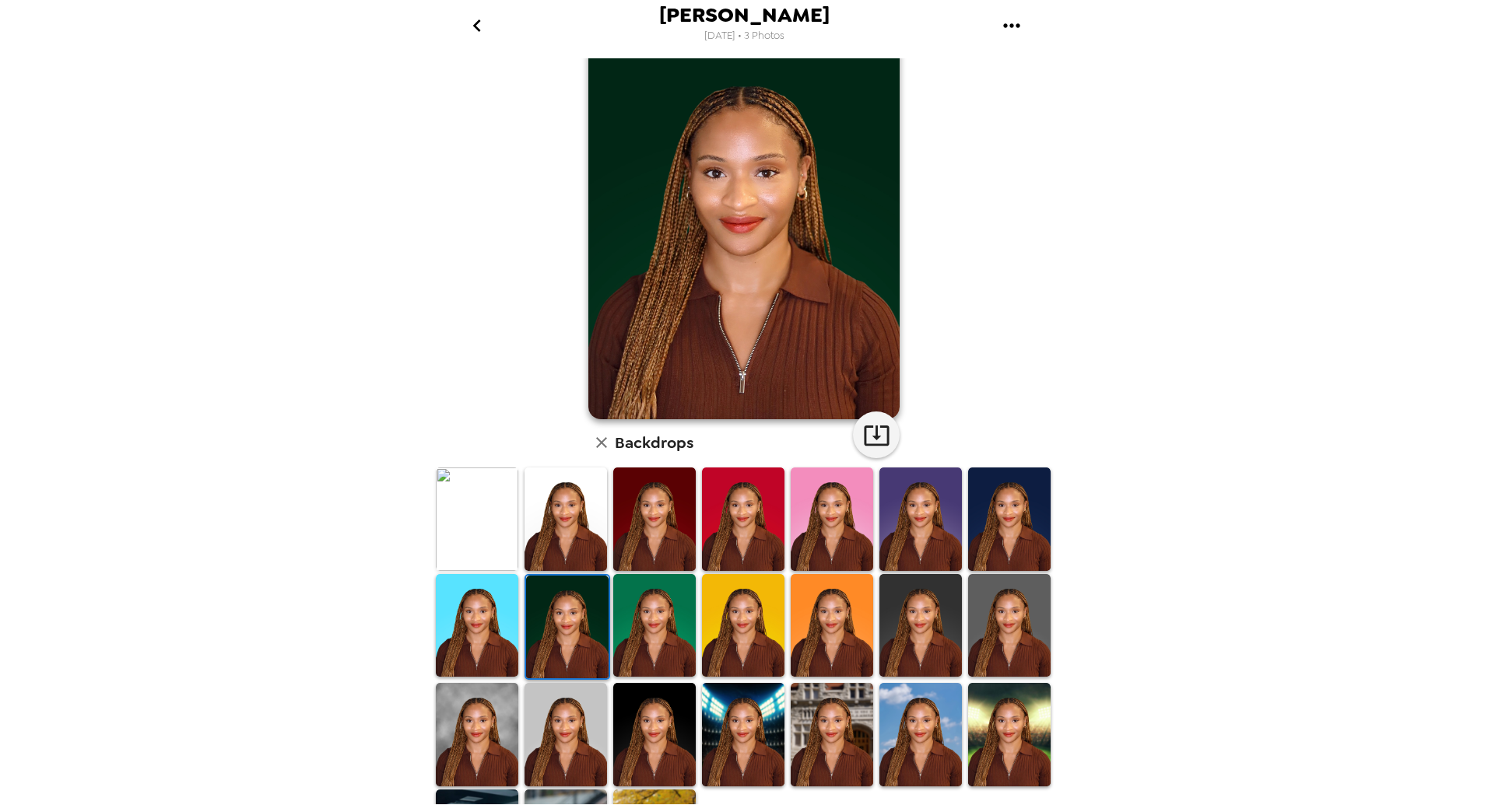
scroll to position [0, 0]
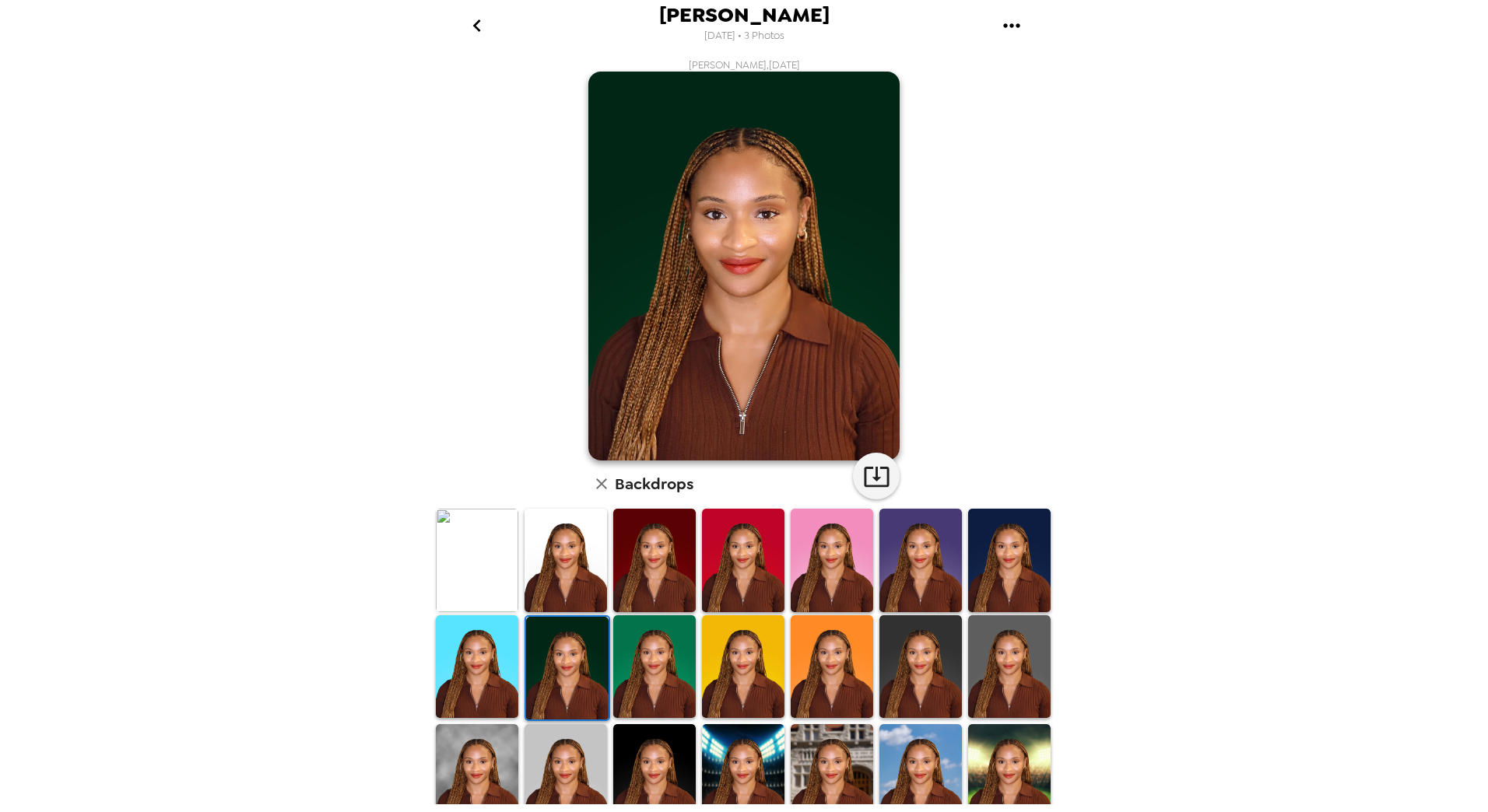
drag, startPoint x: 666, startPoint y: 563, endPoint x: 740, endPoint y: 580, distance: 75.9
click at [666, 562] on img at bounding box center [654, 560] width 82 height 104
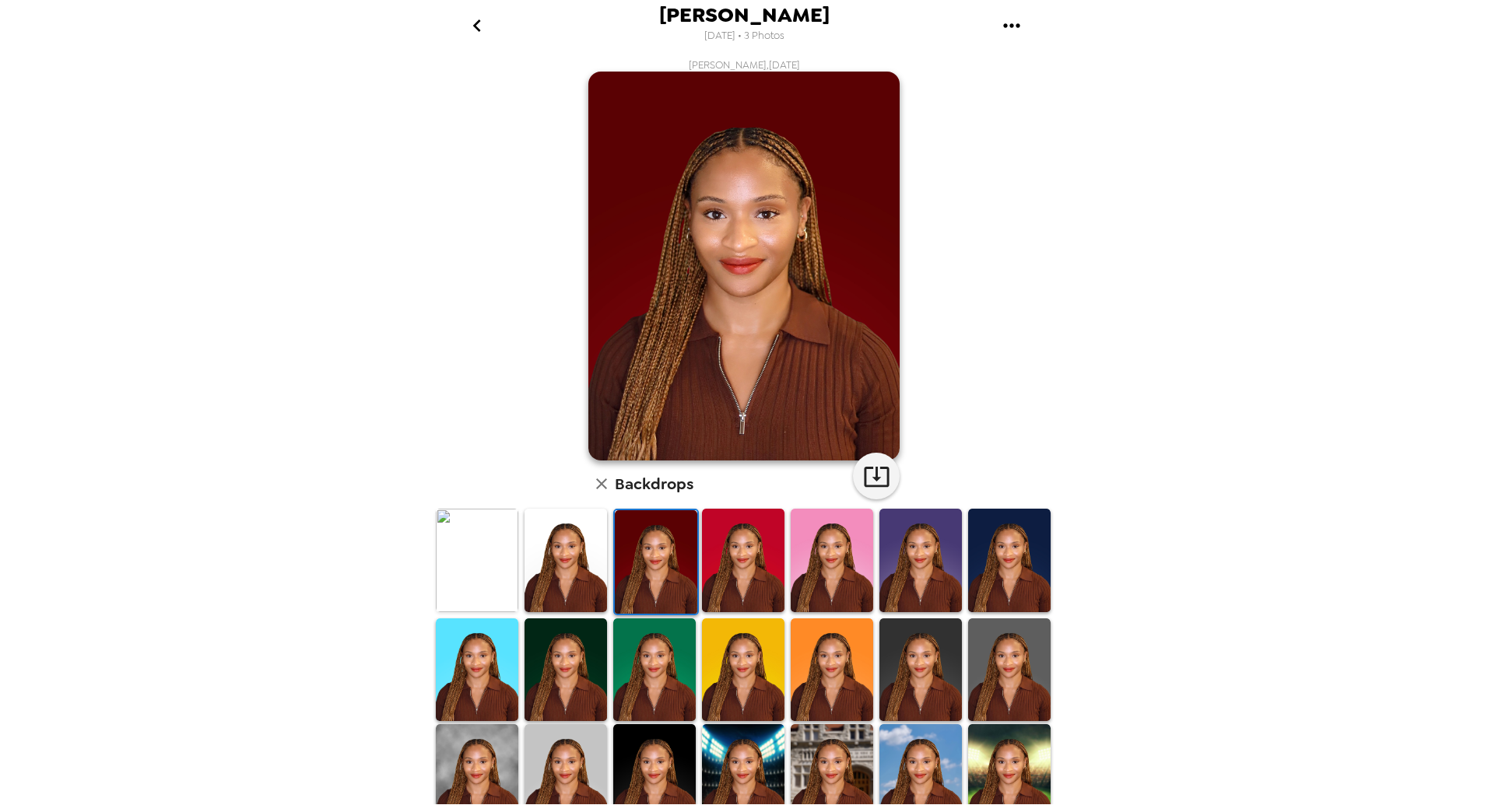
click at [740, 580] on img at bounding box center [742, 560] width 82 height 104
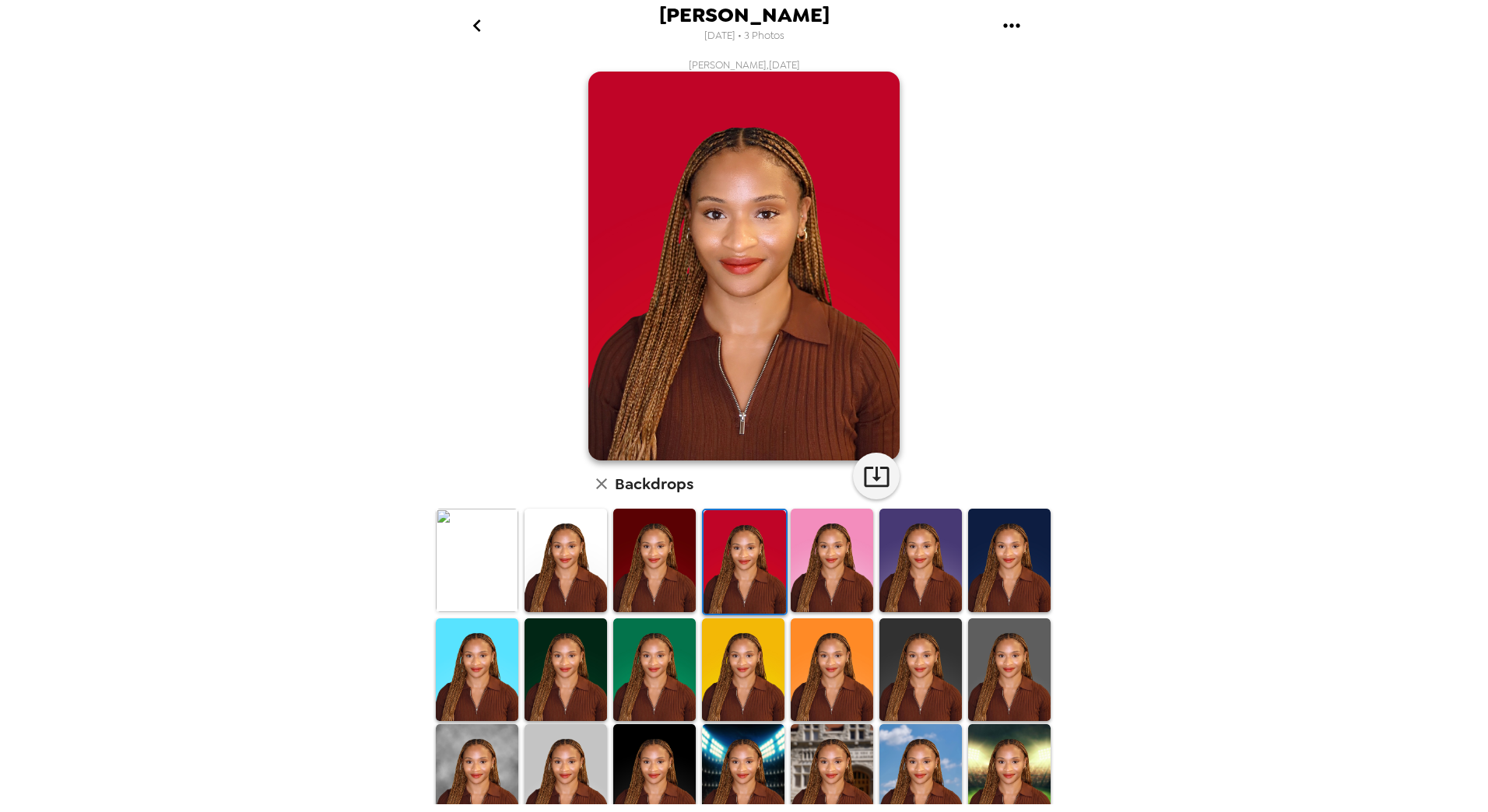
click at [817, 574] on img at bounding box center [831, 560] width 82 height 104
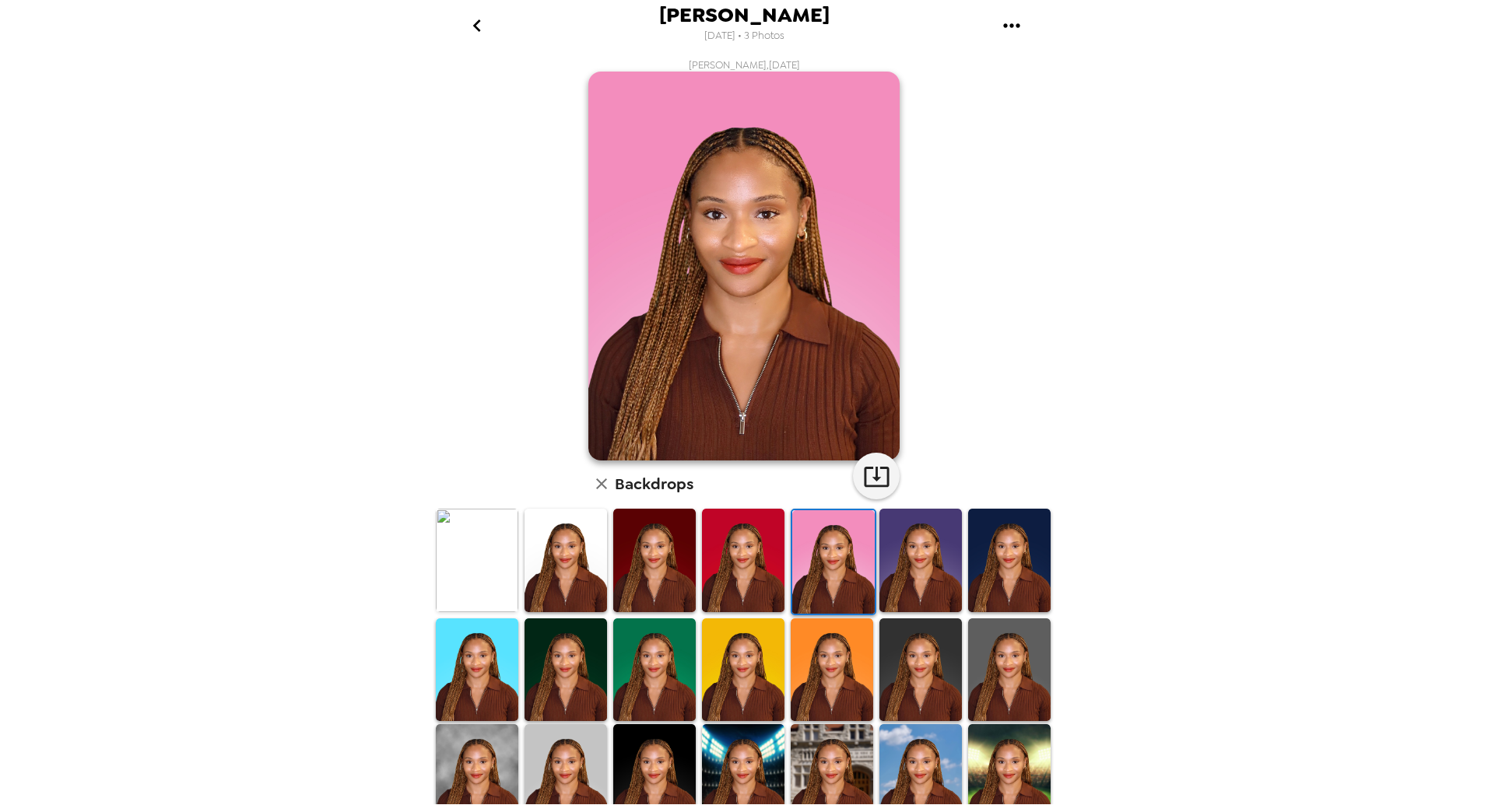
click at [894, 575] on img at bounding box center [920, 560] width 82 height 104
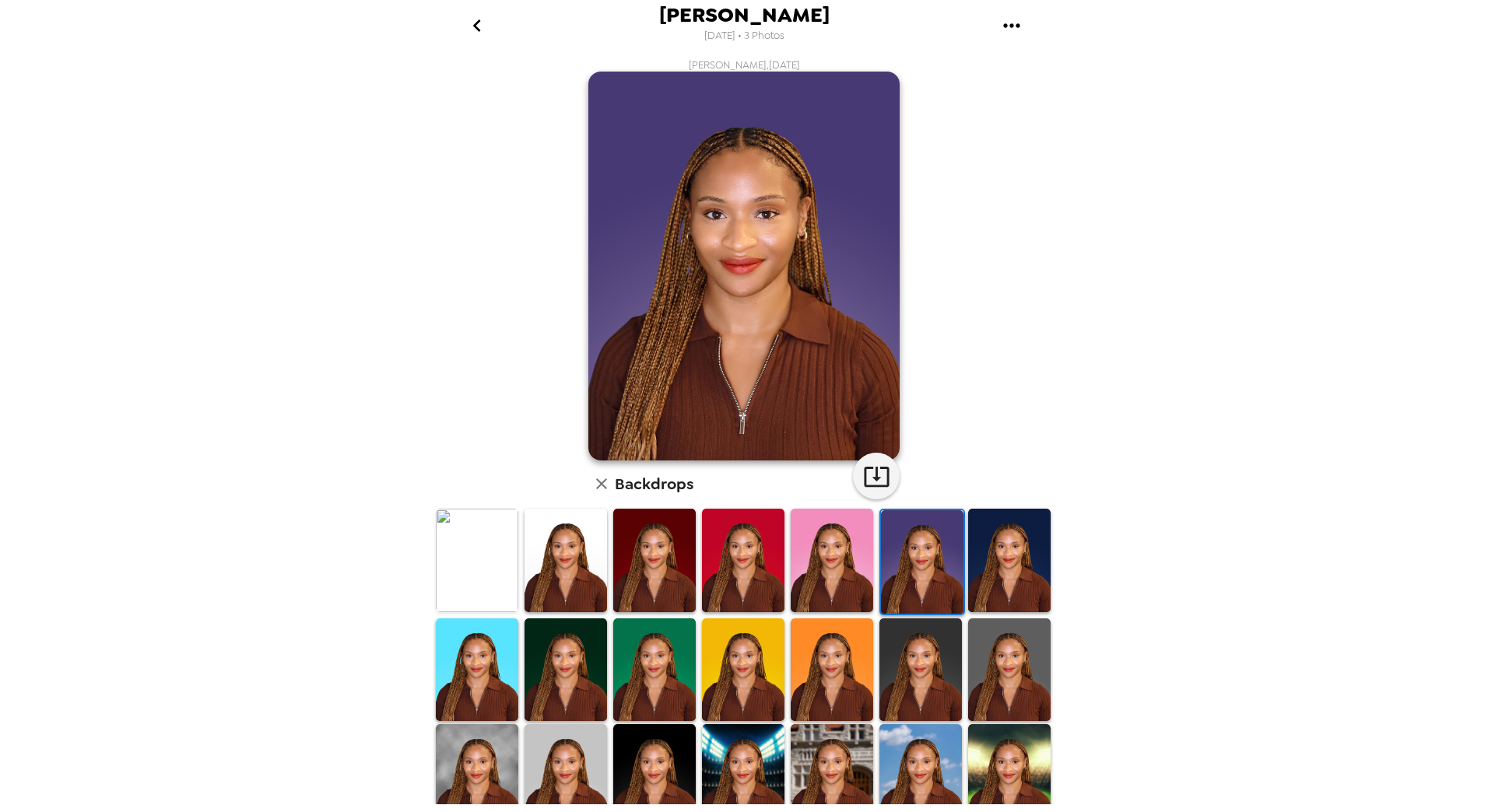
click at [980, 554] on img at bounding box center [1009, 560] width 82 height 104
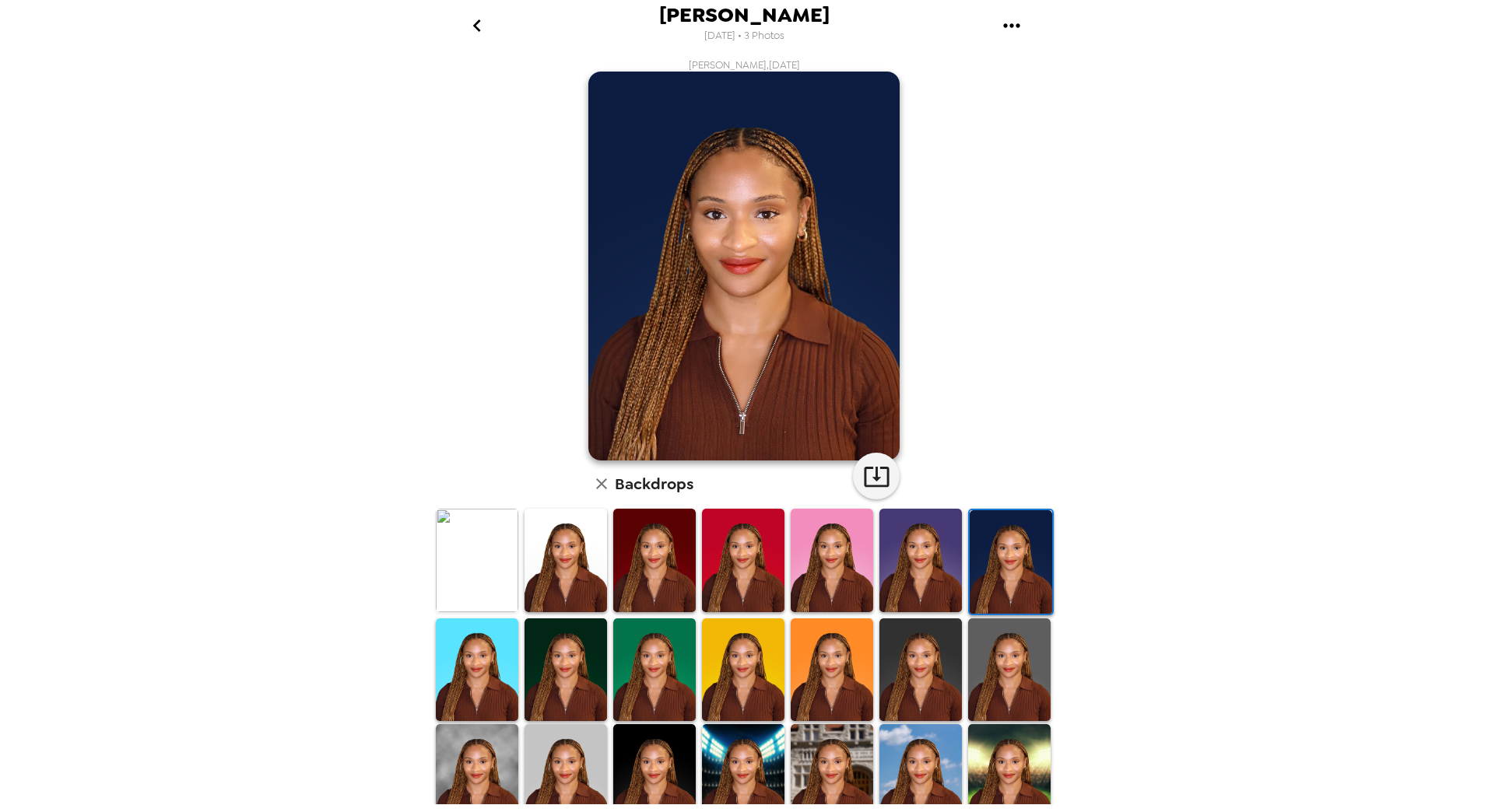
click at [483, 672] on img at bounding box center [476, 670] width 82 height 104
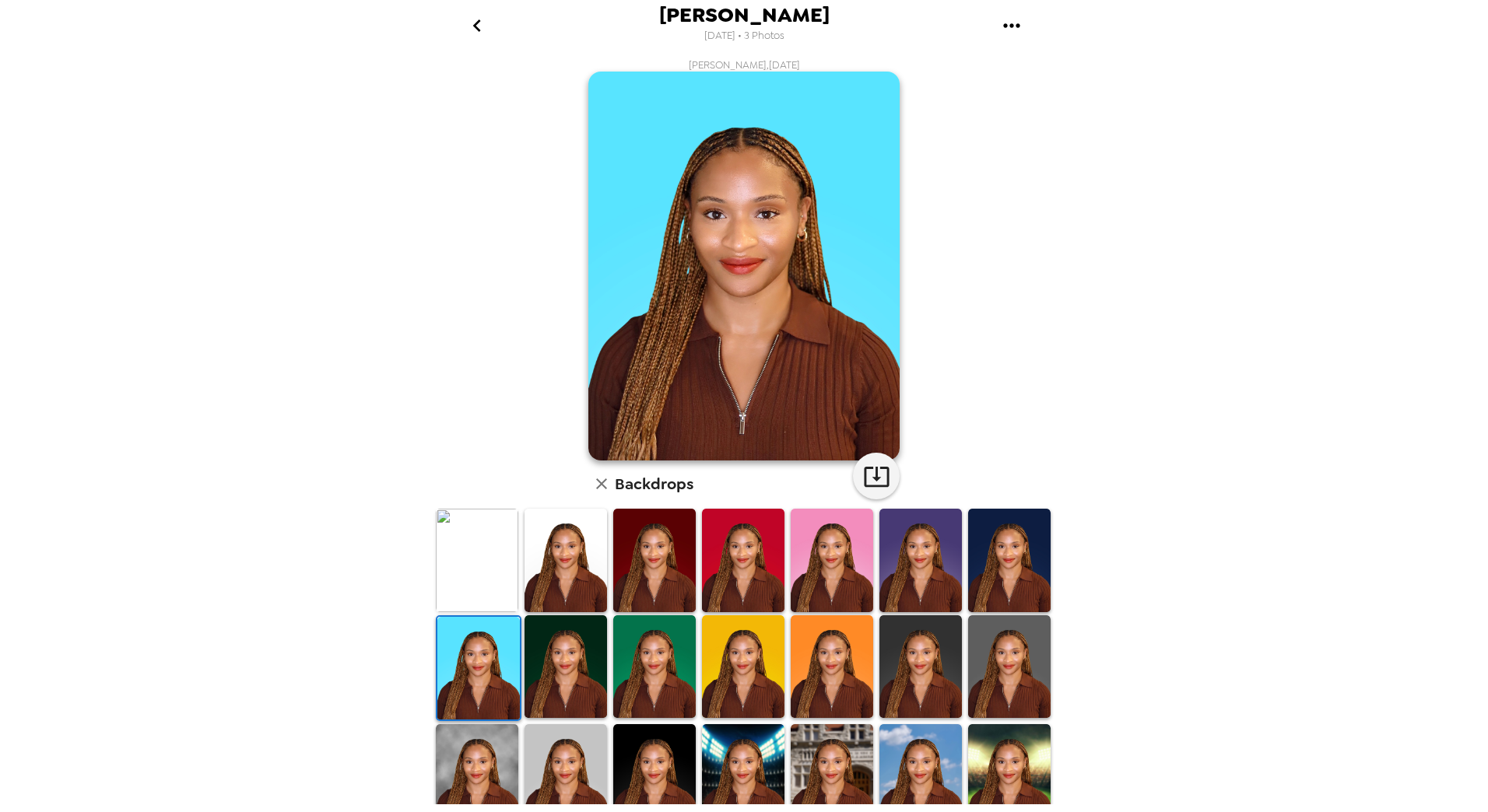
click at [594, 674] on img at bounding box center [565, 667] width 82 height 104
